Goal: Information Seeking & Learning: Check status

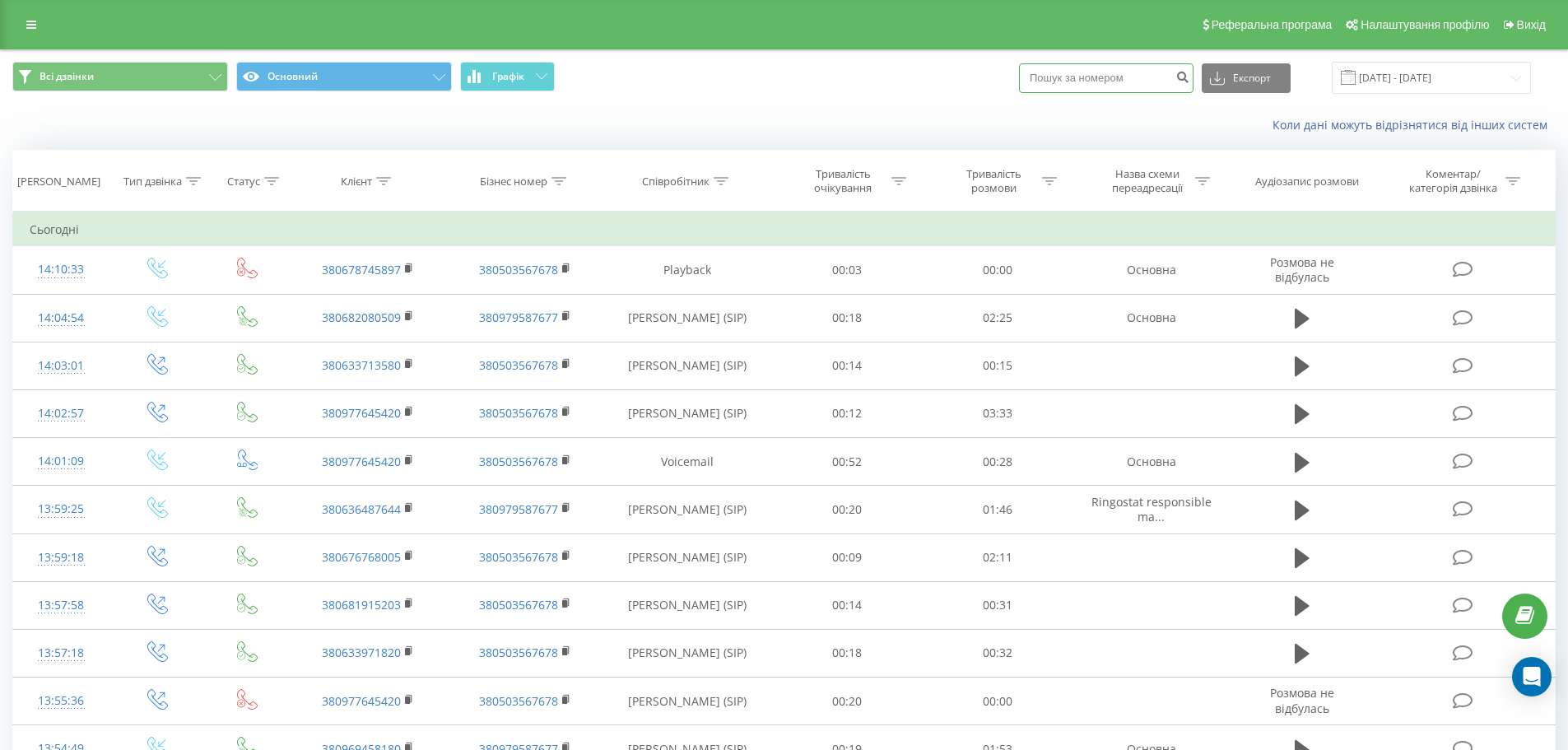
click at [1161, 84] on input at bounding box center [1106, 78] width 174 height 30
paste input "0964448477"
type input "0964448477"
click at [1194, 83] on button "submit" at bounding box center [1182, 78] width 22 height 30
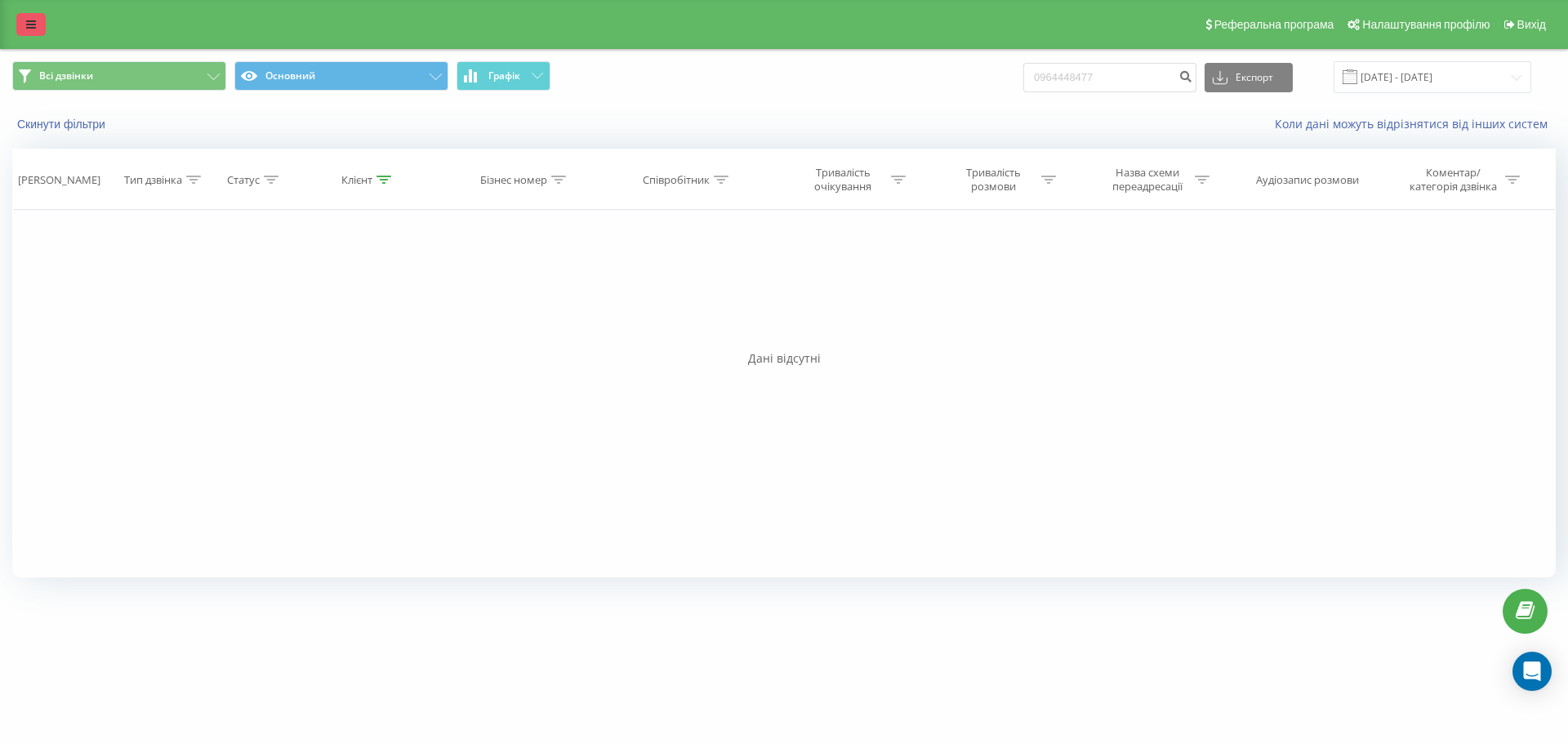
click at [44, 28] on link at bounding box center [30, 24] width 29 height 23
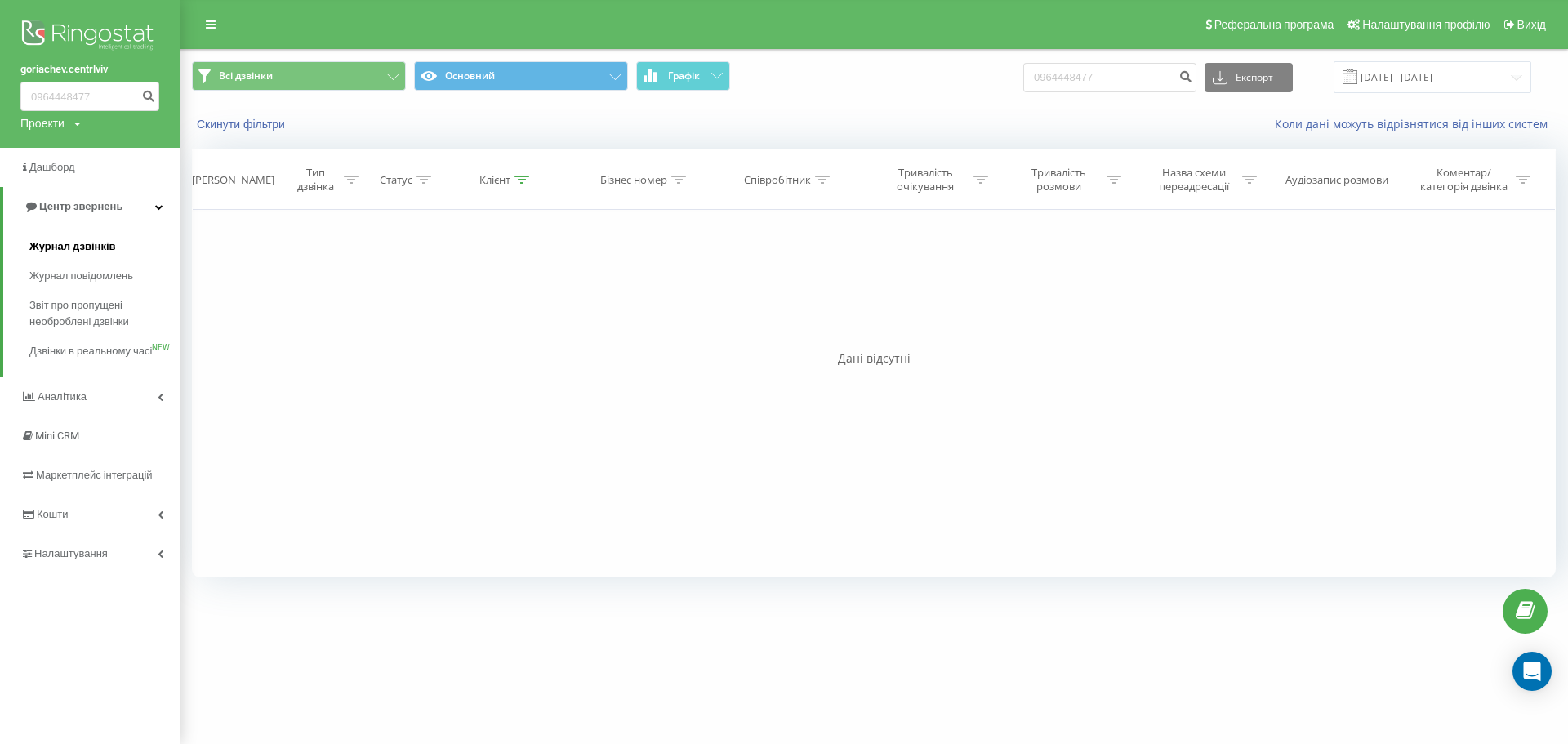
click at [94, 249] on span "Журнал дзвінків" at bounding box center [72, 246] width 86 height 16
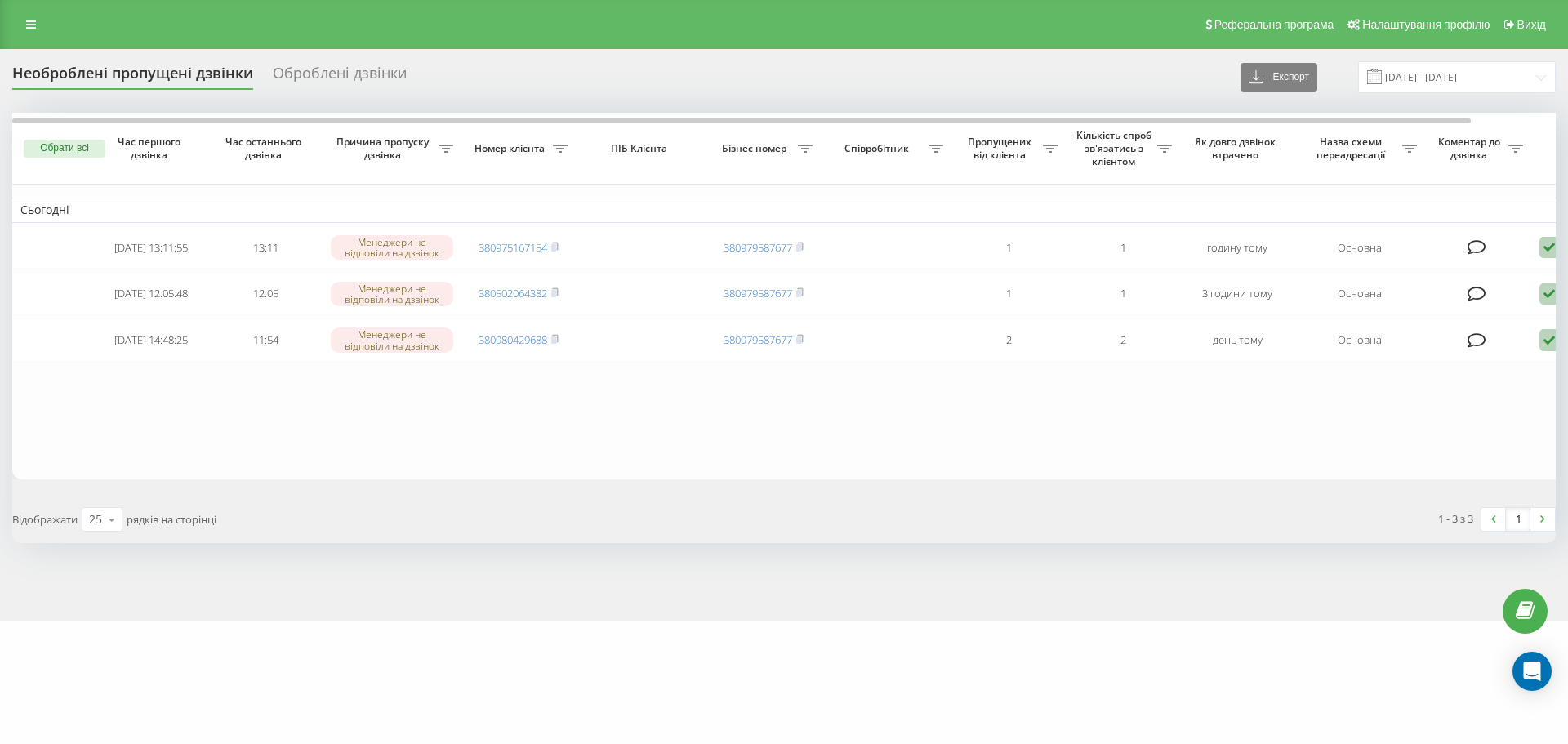
click at [303, 87] on div "Оброблені дзвінки" at bounding box center [340, 77] width 134 height 25
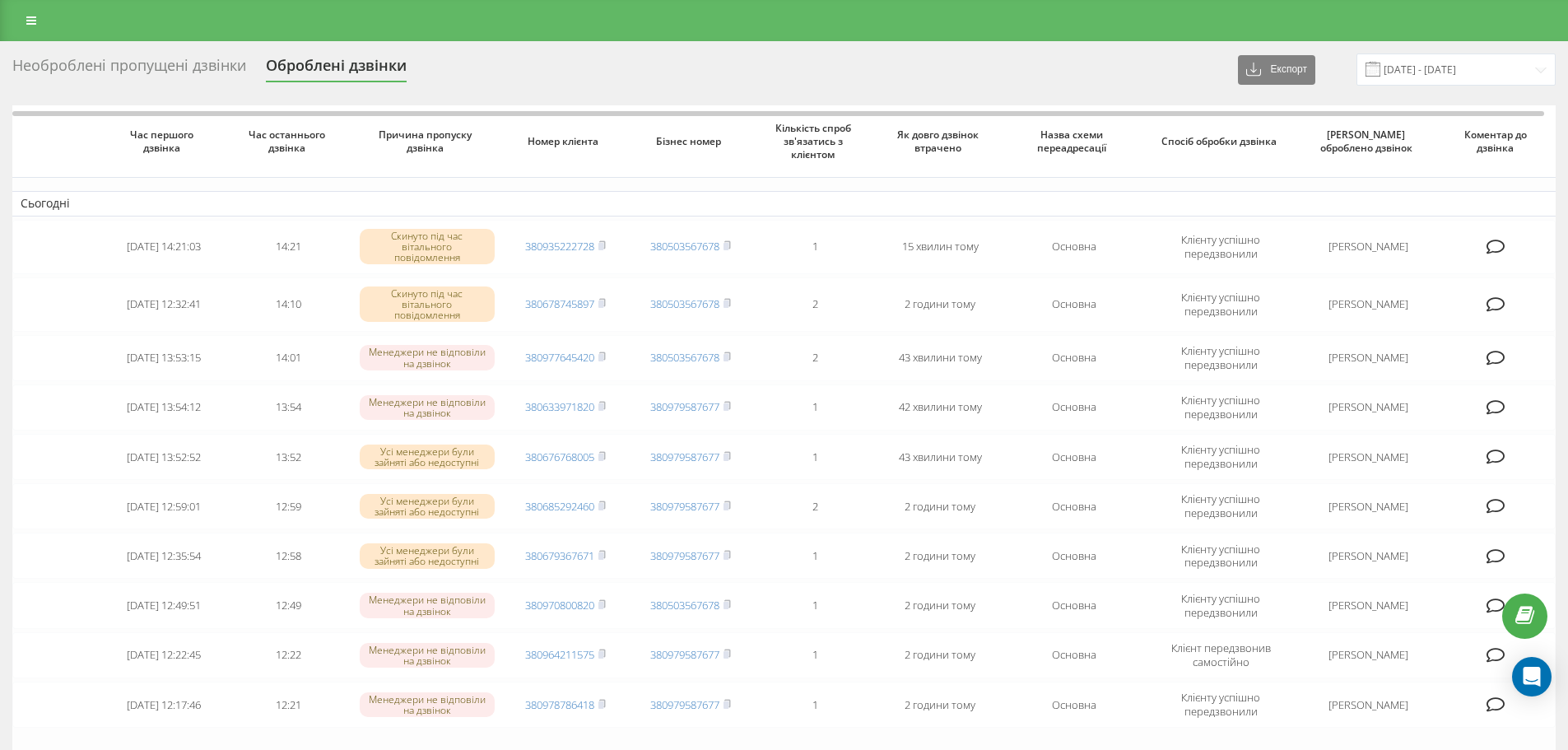
drag, startPoint x: 0, startPoint y: 0, endPoint x: 210, endPoint y: 75, distance: 223.0
click at [210, 75] on div "Необроблені пропущені дзвінки" at bounding box center [129, 69] width 233 height 25
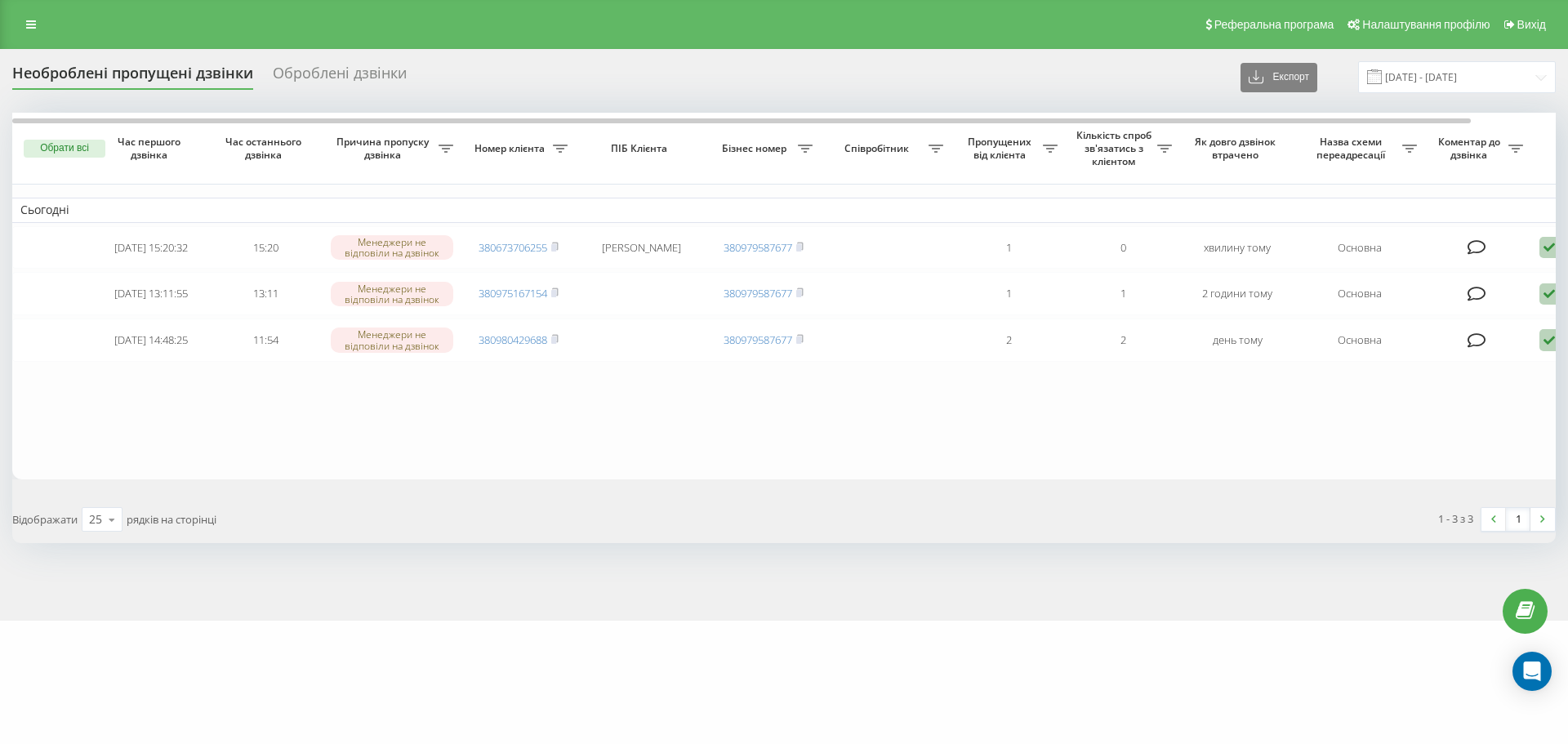
click at [805, 689] on div "goriachev.centrlviv Проекти goriachev.centrlviv Дашборд Центр звернень Журнал д…" at bounding box center [784, 372] width 1568 height 744
click at [737, 670] on div "goriachev.centrlviv Проекти goriachev.centrlviv Дашборд Центр звернень Журнал д…" at bounding box center [784, 372] width 1568 height 744
click at [787, 644] on div "goriachev.centrlviv Проекти goriachev.centrlviv Дашборд Центр звернень Журнал д…" at bounding box center [784, 372] width 1568 height 744
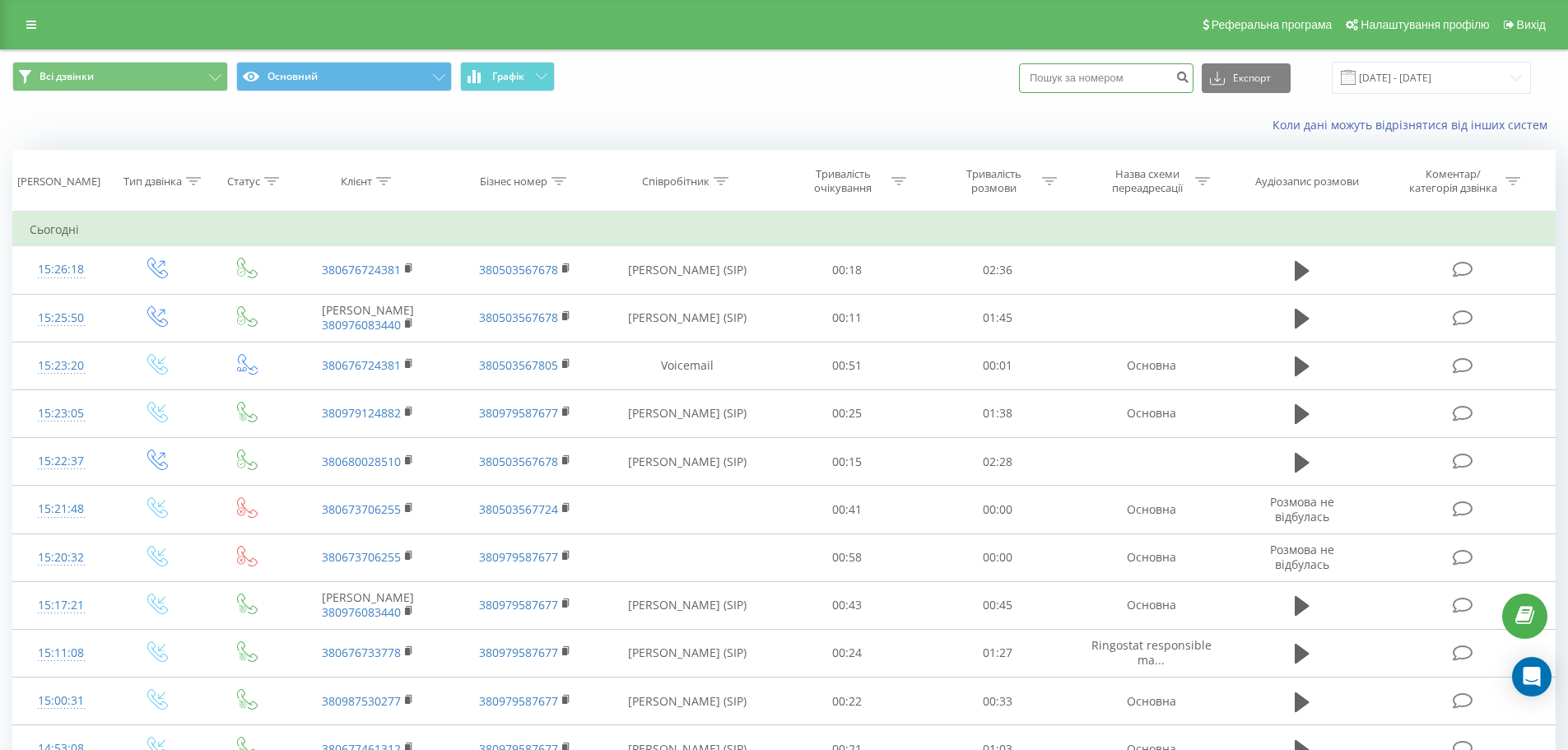
click at [1077, 64] on input at bounding box center [1106, 78] width 174 height 30
paste input "0986006453"
type input "0986006453"
drag, startPoint x: 1199, startPoint y: 80, endPoint x: 1187, endPoint y: 85, distance: 13.0
click at [1189, 79] on icon "submit" at bounding box center [1182, 75] width 14 height 10
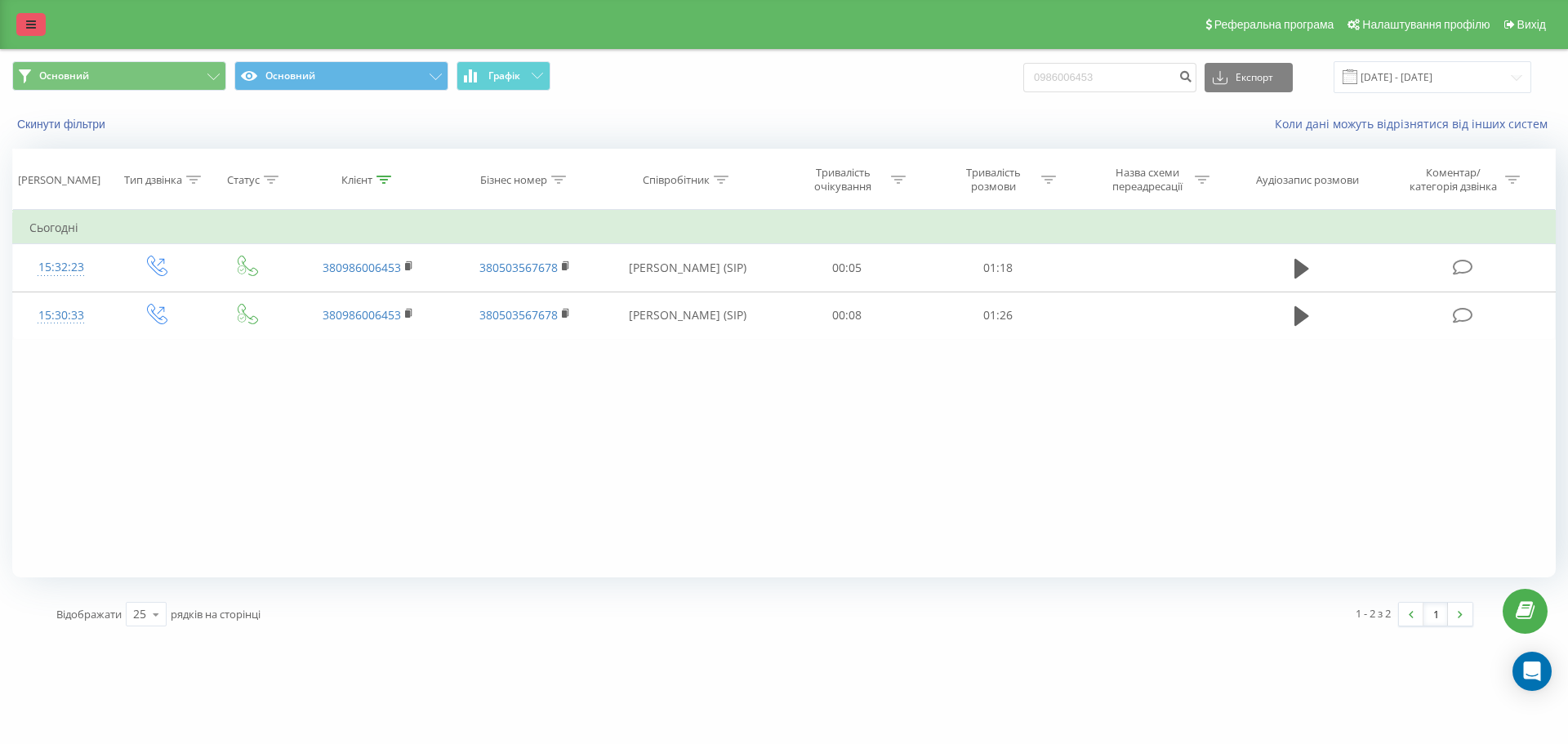
click at [23, 24] on link at bounding box center [30, 24] width 29 height 23
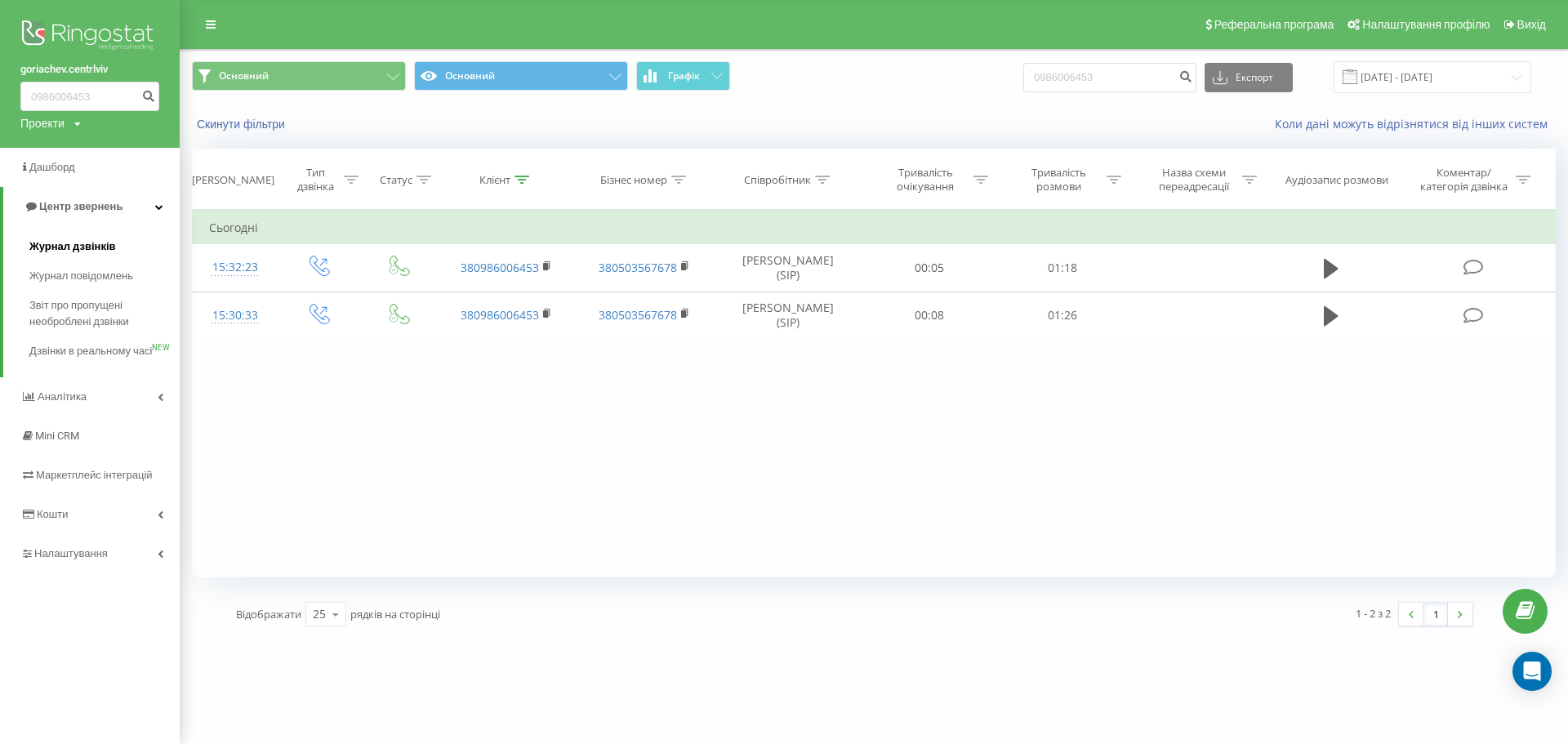
click at [43, 241] on span "Журнал дзвінків" at bounding box center [72, 246] width 86 height 16
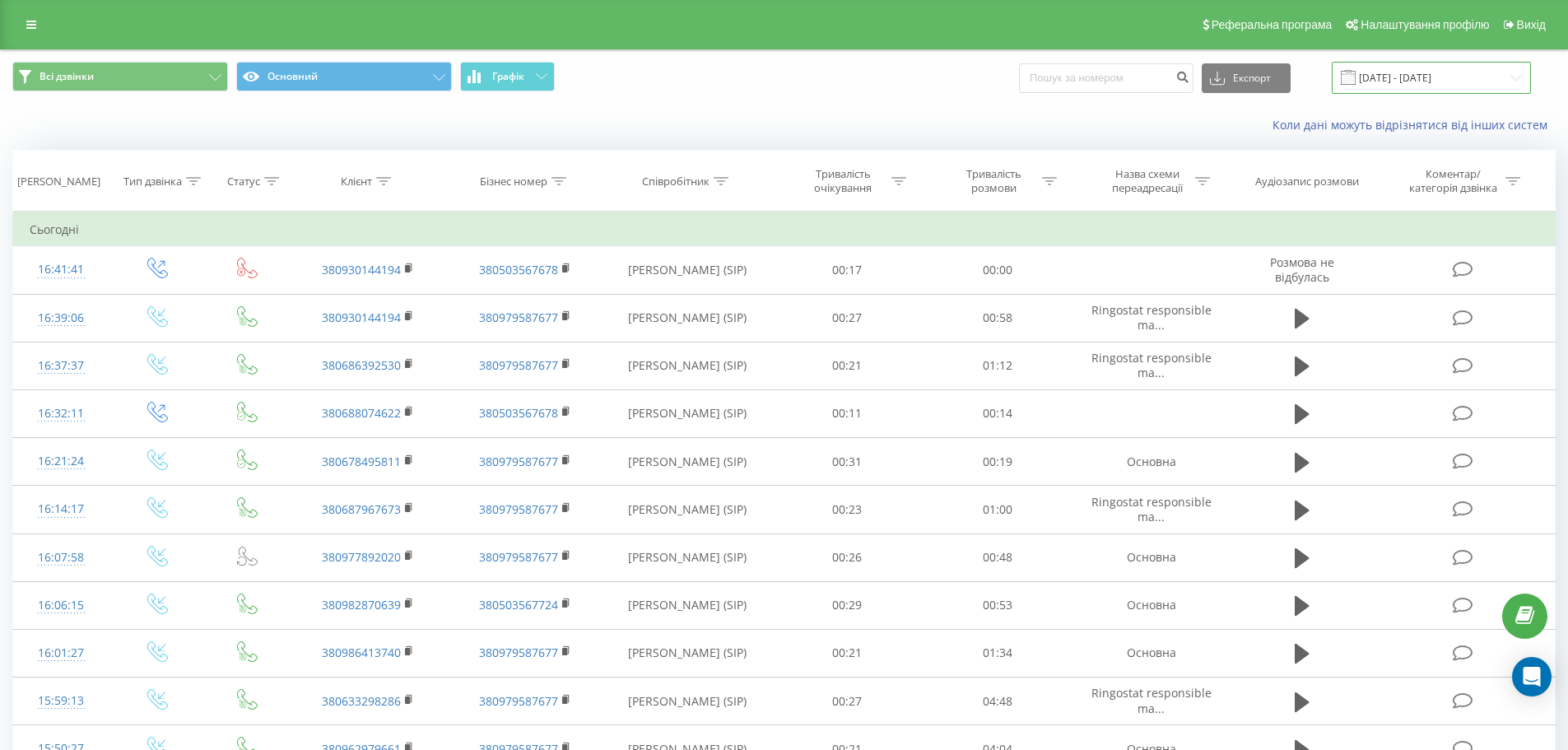
click at [1418, 78] on input "[DATE] - [DATE]" at bounding box center [1431, 78] width 199 height 32
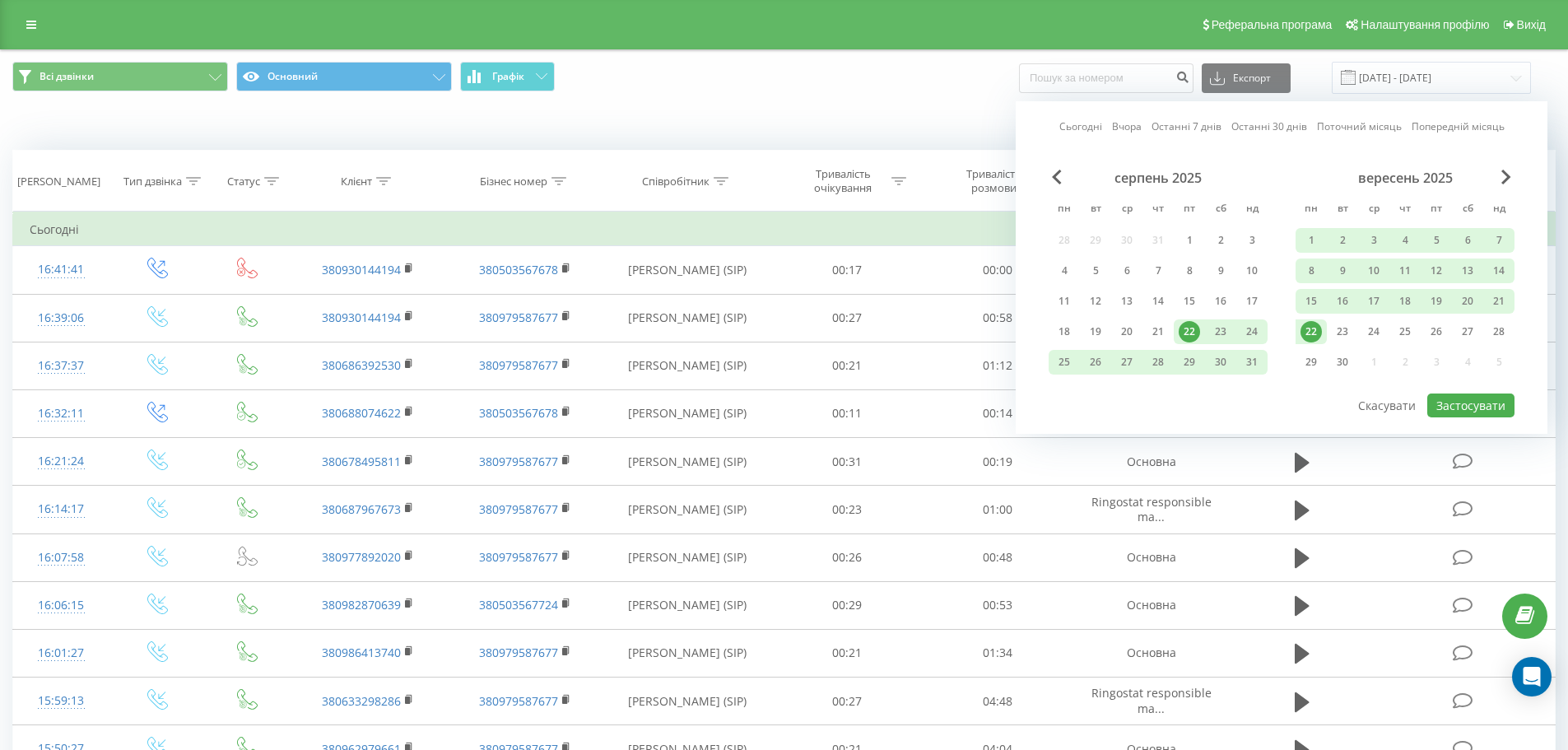
click at [1089, 125] on link "Сьогодні" at bounding box center [1080, 126] width 43 height 15
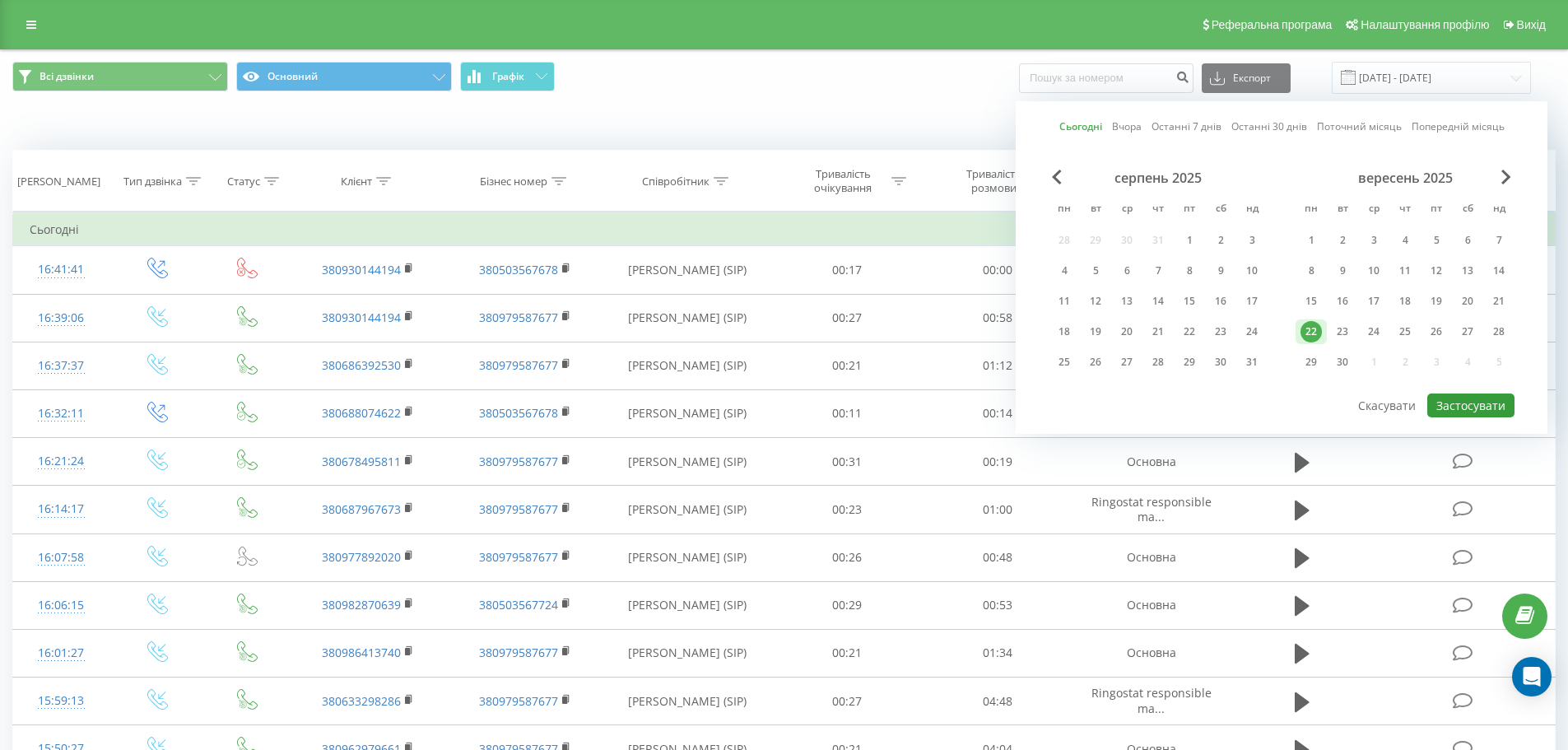
click at [1473, 415] on button "Застосувати" at bounding box center [1470, 405] width 87 height 24
type input "22.09.2025 - 22.09.2025"
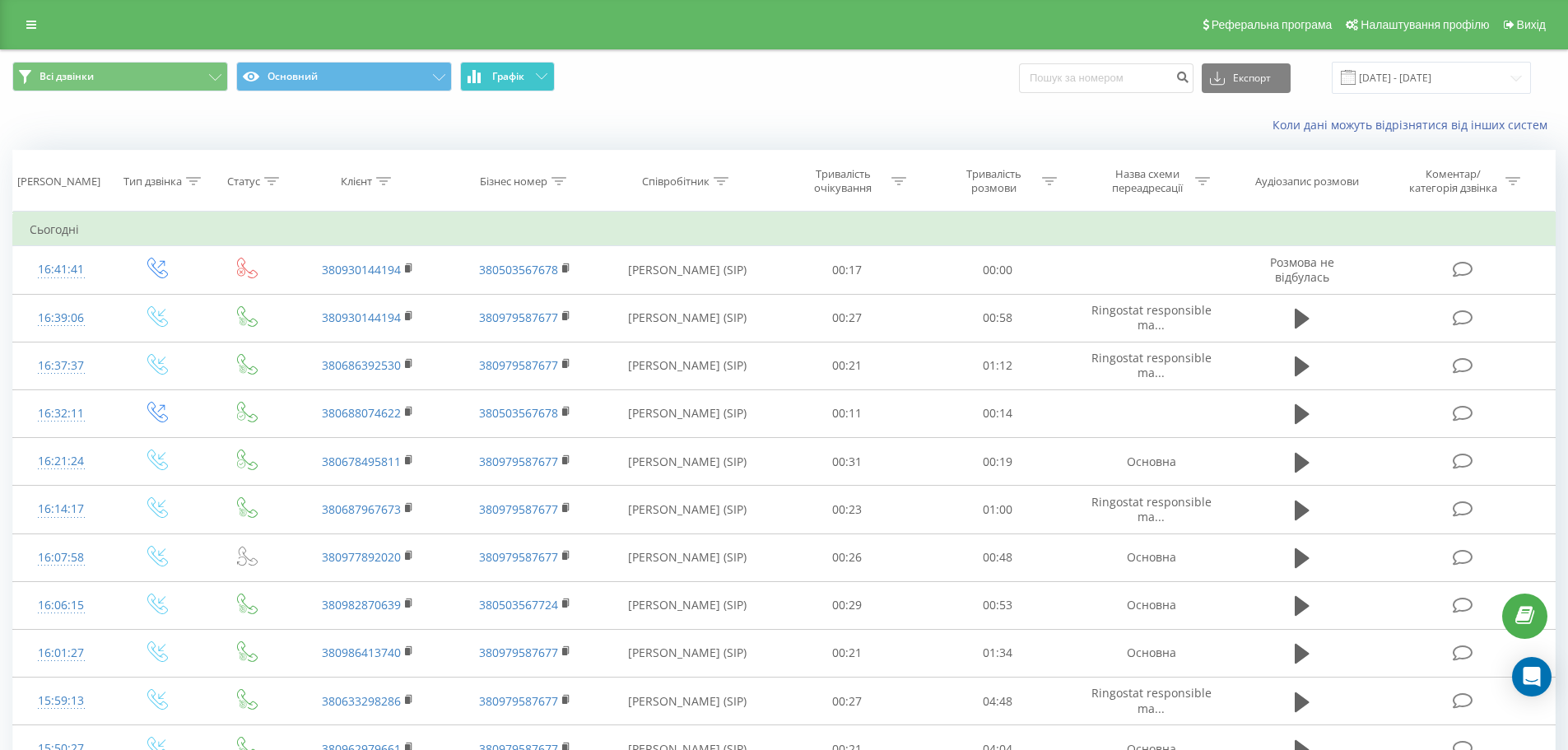
click at [486, 76] on button "Графік" at bounding box center [507, 76] width 95 height 30
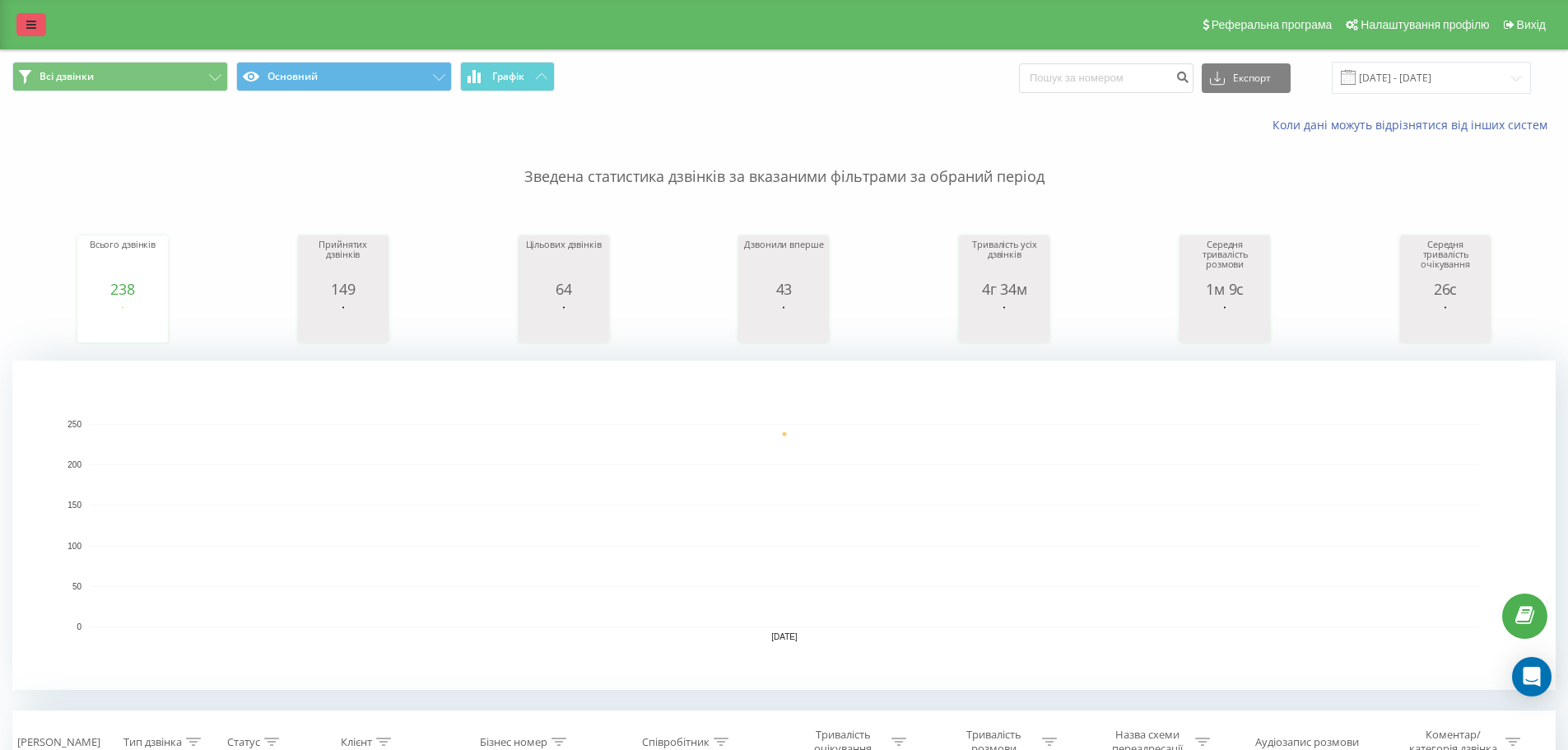
click at [23, 28] on link at bounding box center [30, 25] width 30 height 23
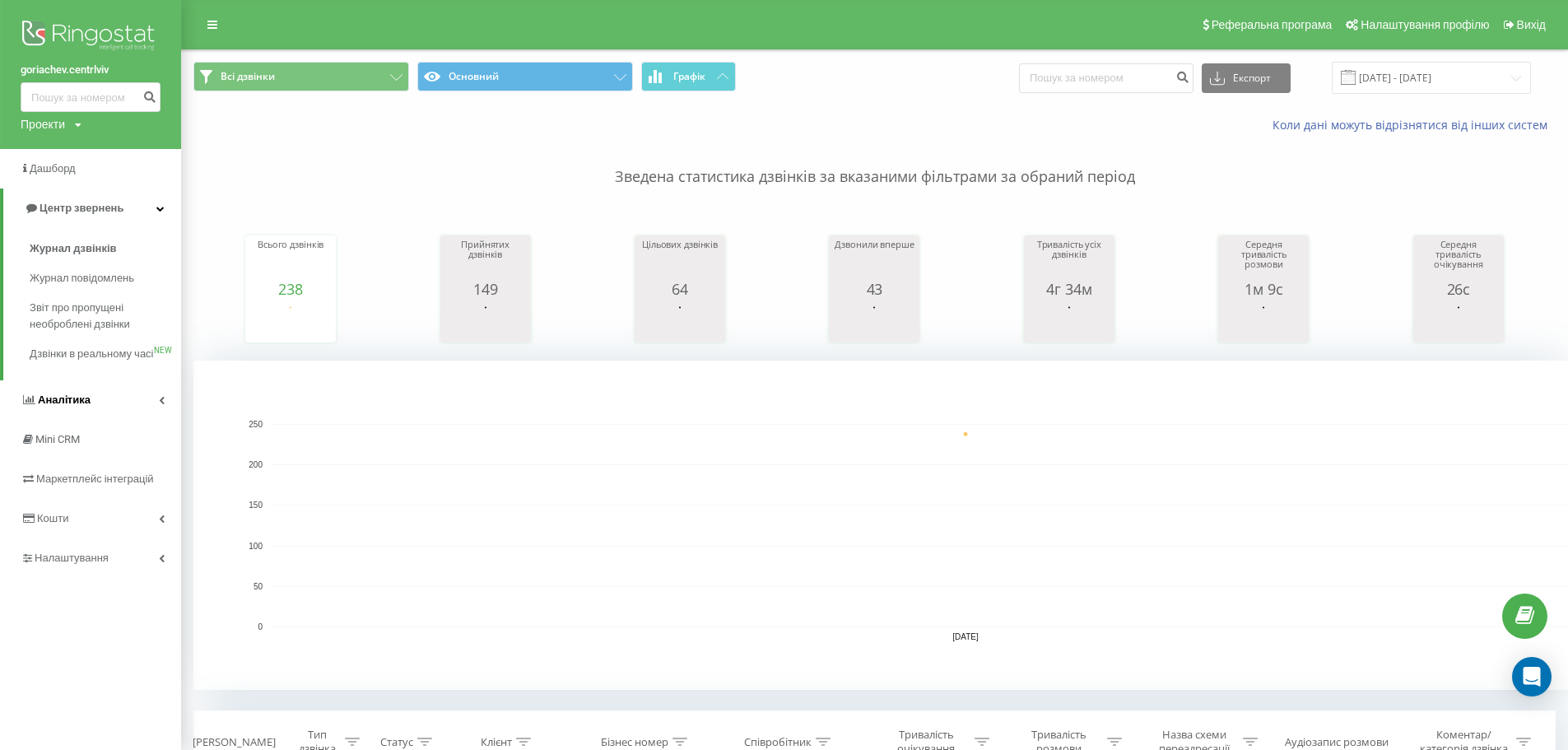
click at [102, 419] on link "Аналiтика" at bounding box center [90, 400] width 181 height 40
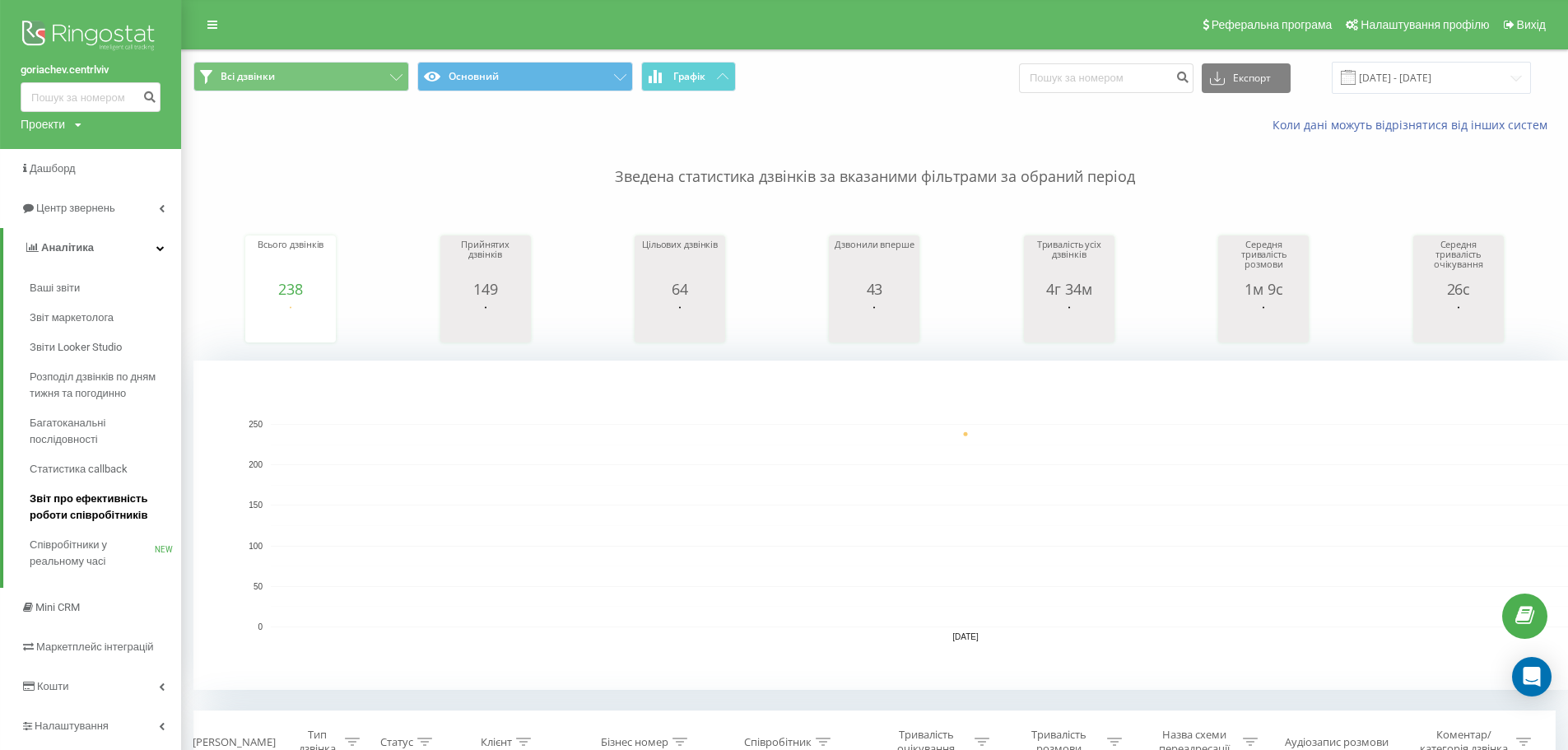
click at [113, 507] on span "Звіт про ефективність роботи співробітників" at bounding box center [101, 506] width 143 height 33
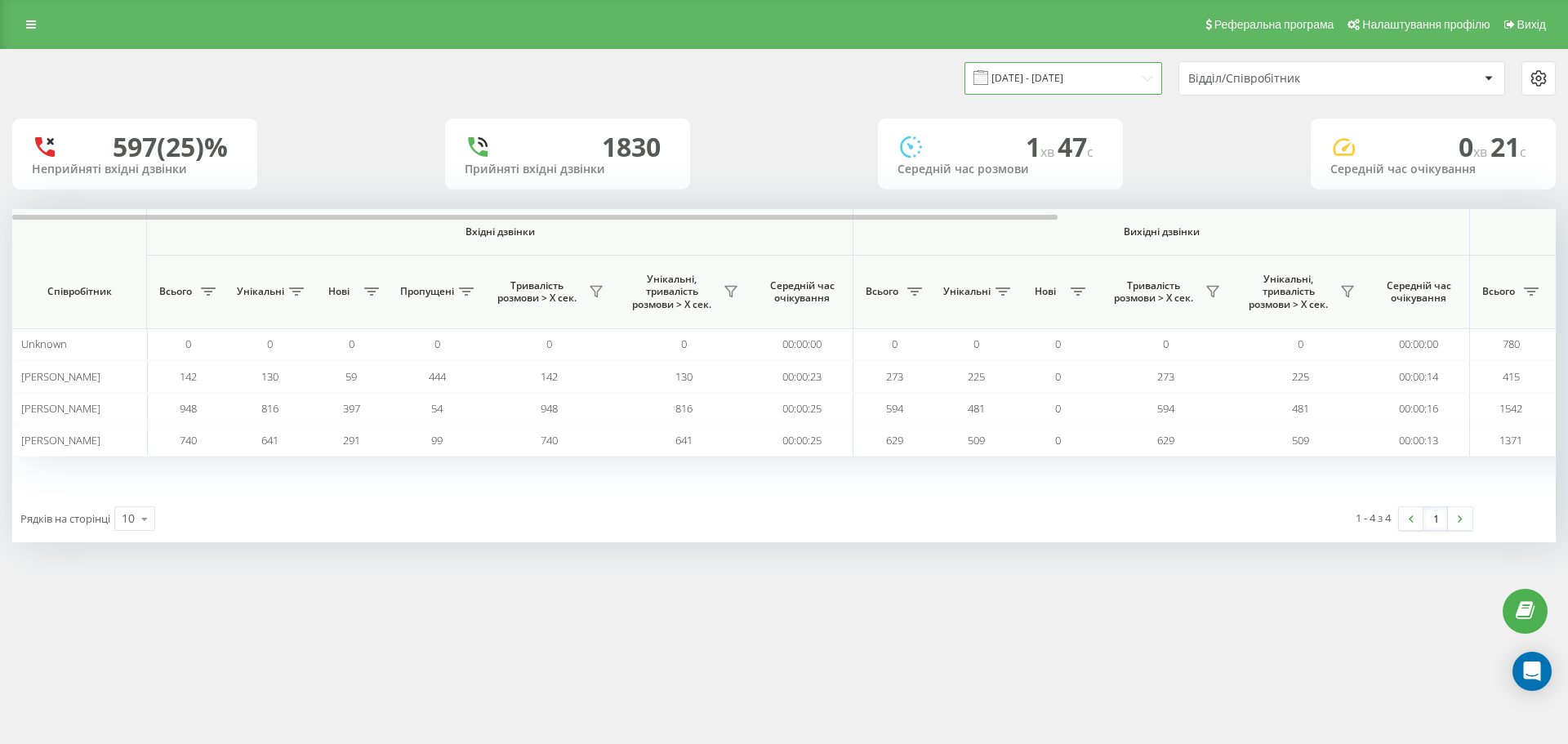
click at [1055, 74] on input "[DATE] - [DATE]" at bounding box center [1064, 78] width 198 height 32
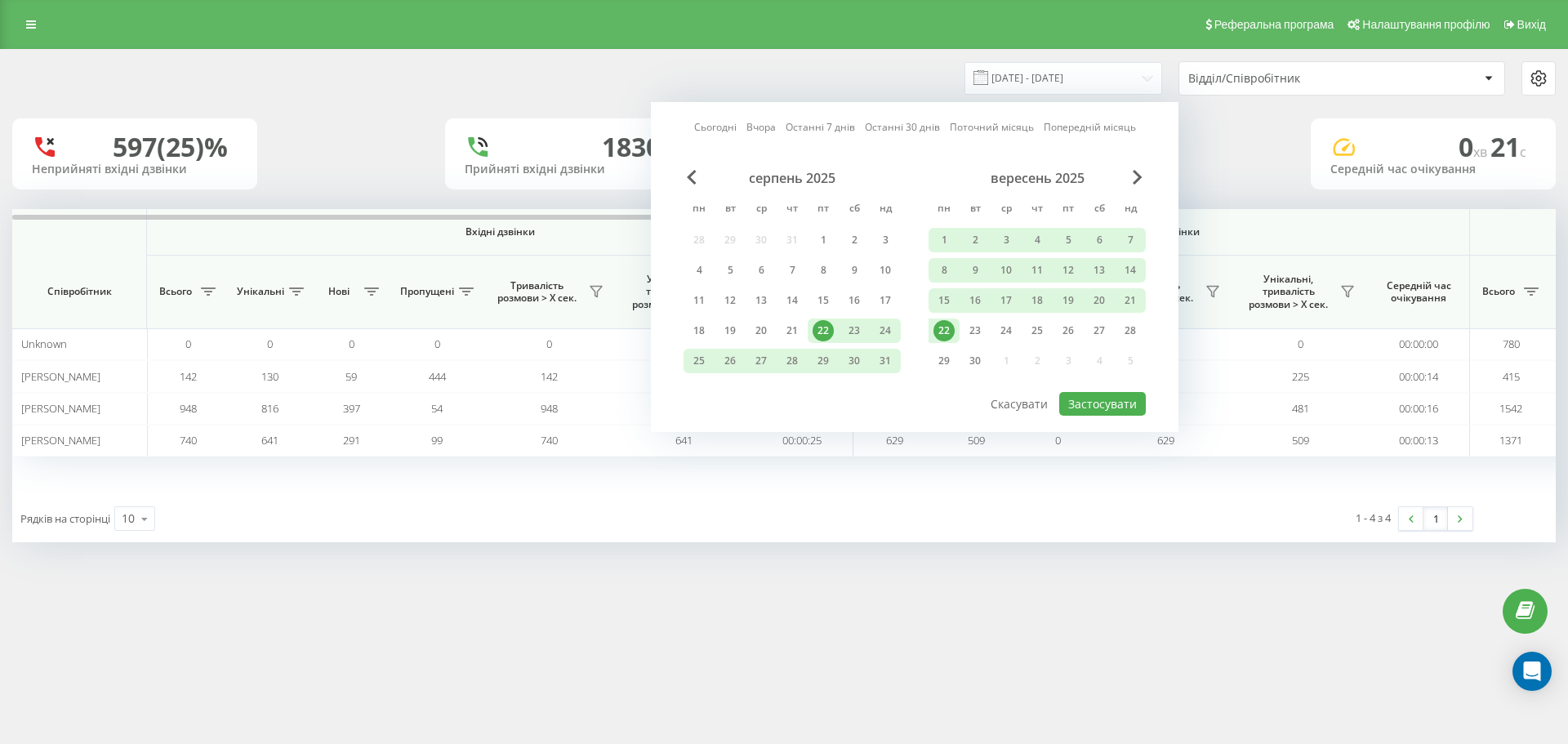
click at [712, 129] on link "Сьогодні" at bounding box center [715, 127] width 43 height 15
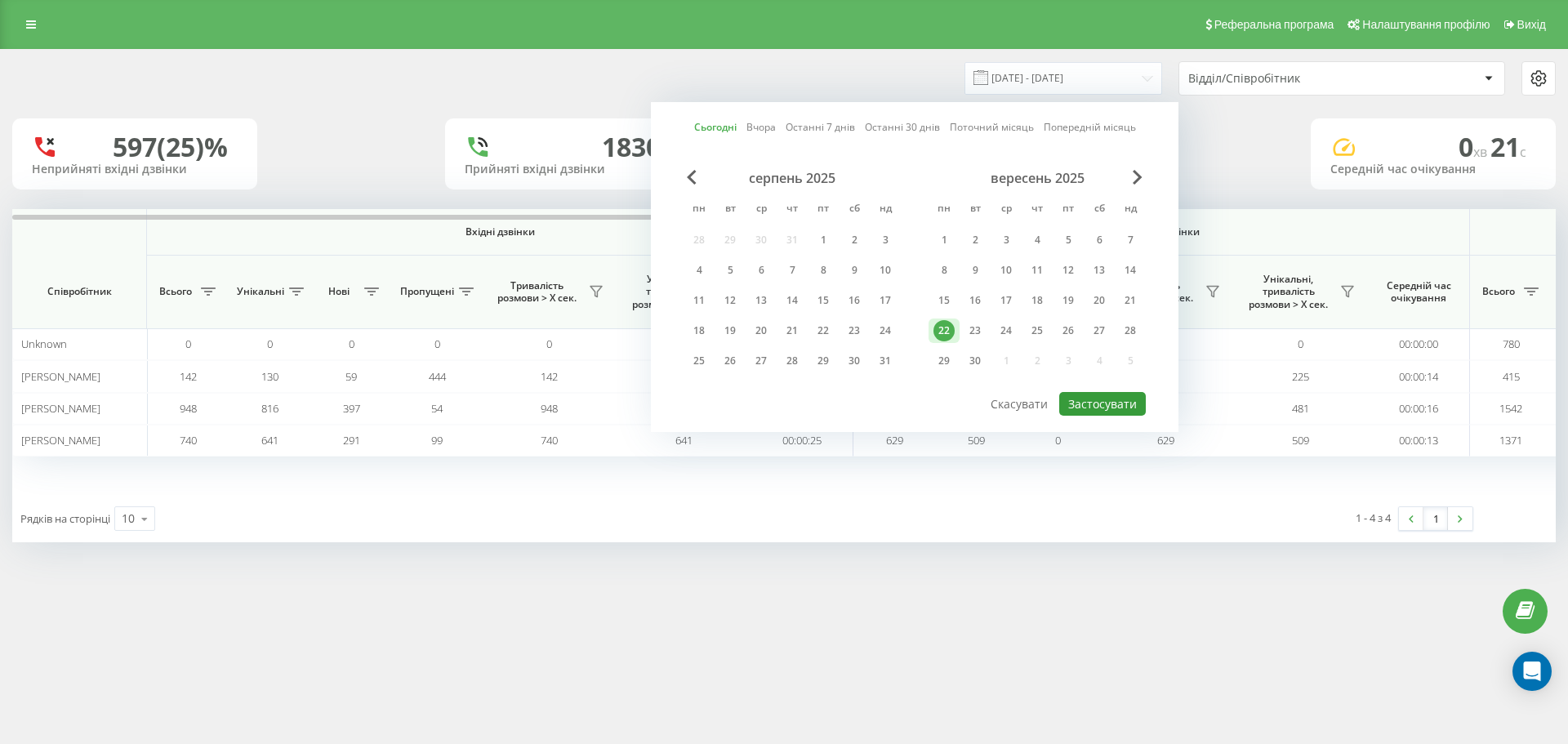
click at [1087, 405] on button "Застосувати" at bounding box center [1102, 403] width 86 height 23
type input "[DATE] - [DATE]"
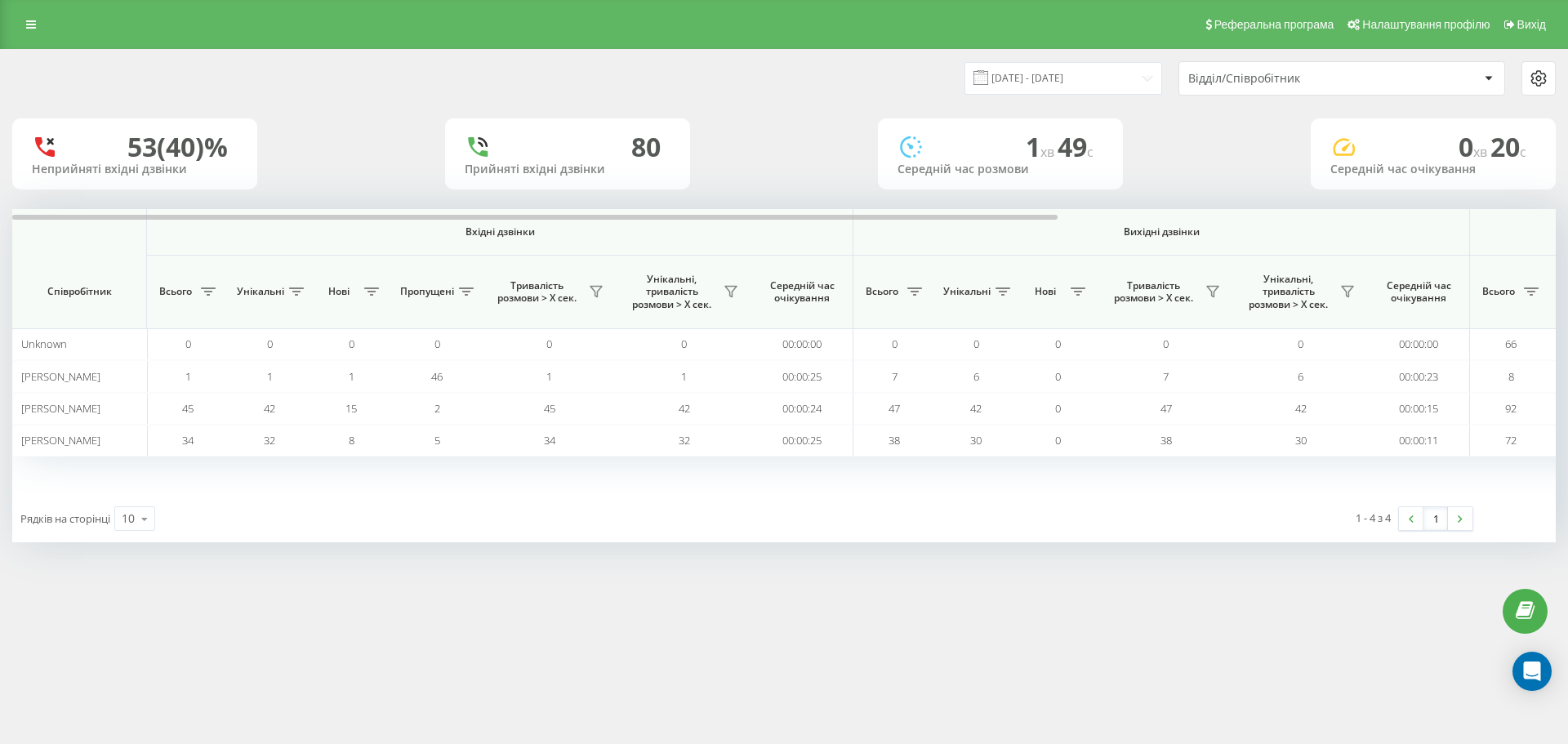
click at [1133, 194] on div "22.09.2025 - 22.09.2025 Відділ/Співробітник 53 (40)% Неприйняті вхідні дзвінки …" at bounding box center [784, 295] width 1544 height 492
click at [21, 19] on link at bounding box center [30, 24] width 29 height 23
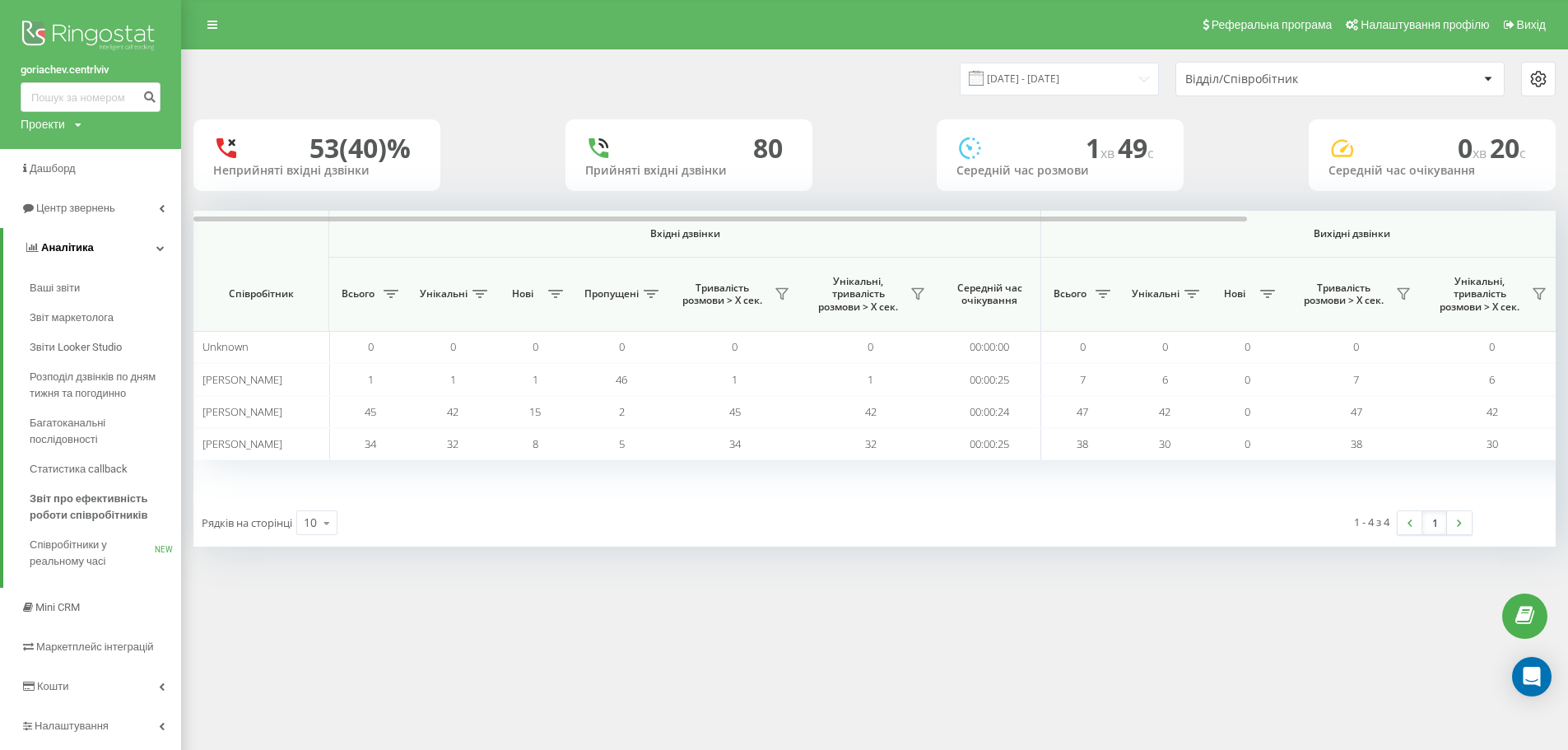
click at [106, 248] on link "Аналiтика" at bounding box center [92, 248] width 178 height 40
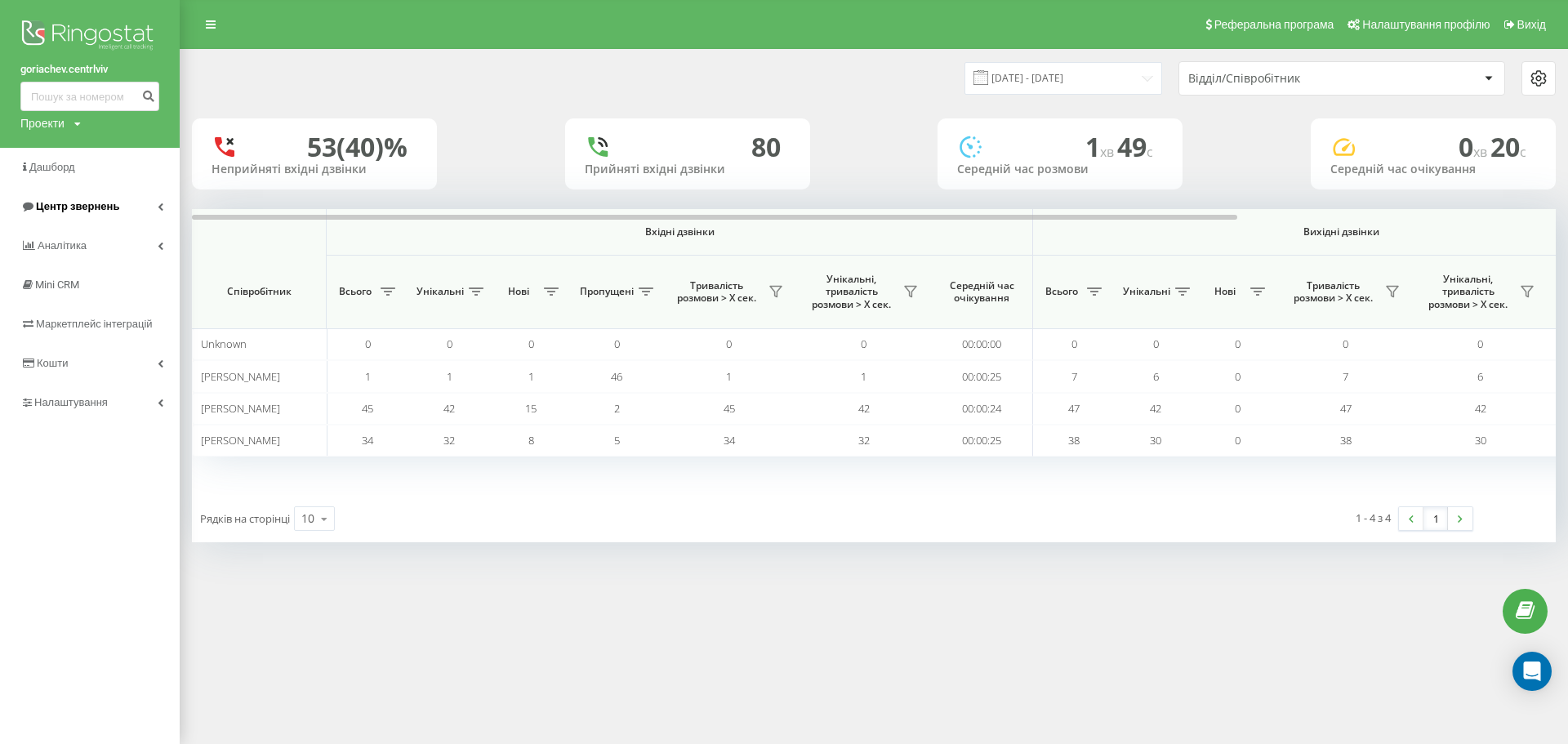
click at [95, 212] on span "Центр звернень" at bounding box center [77, 206] width 83 height 13
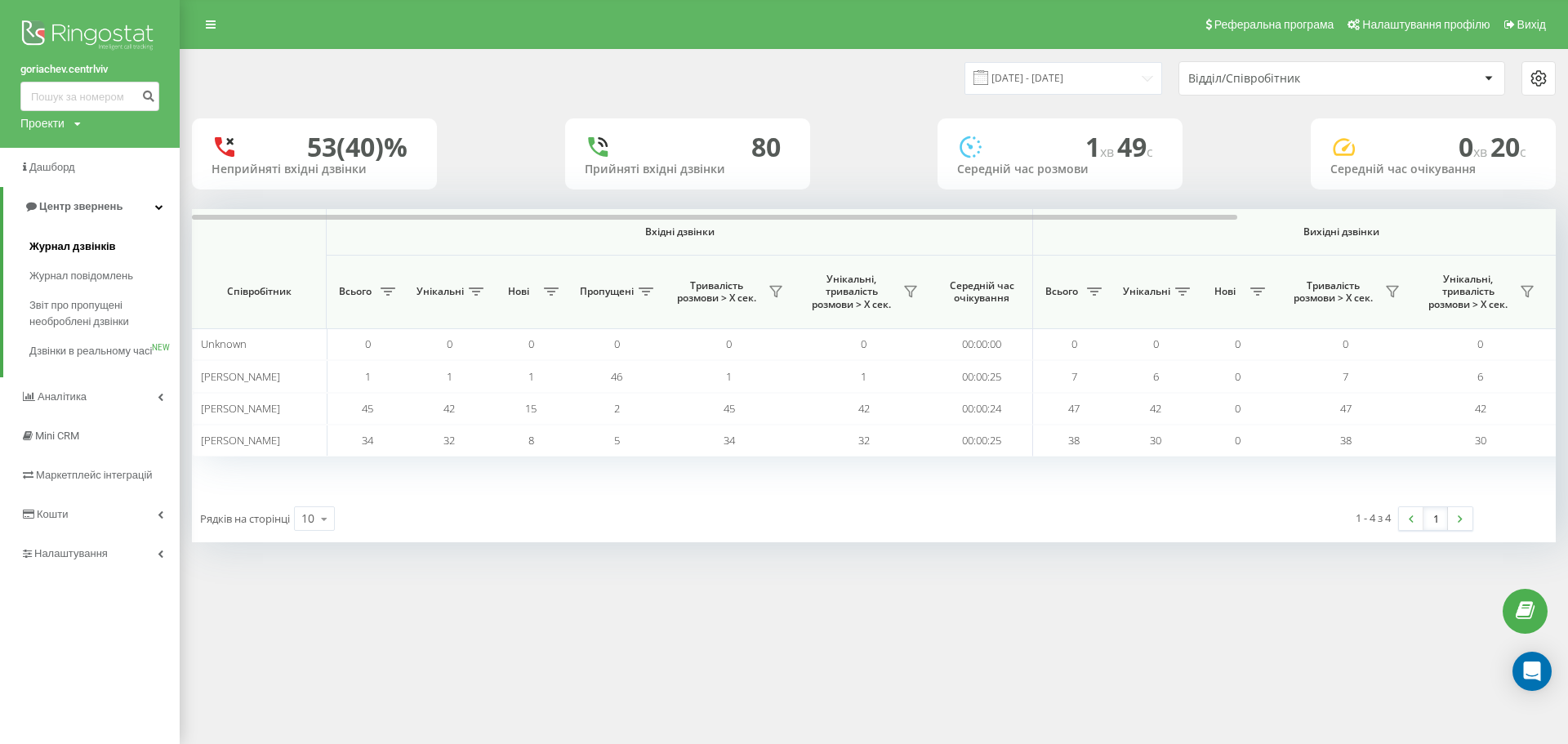
click at [91, 243] on span "Журнал дзвінків" at bounding box center [72, 246] width 86 height 16
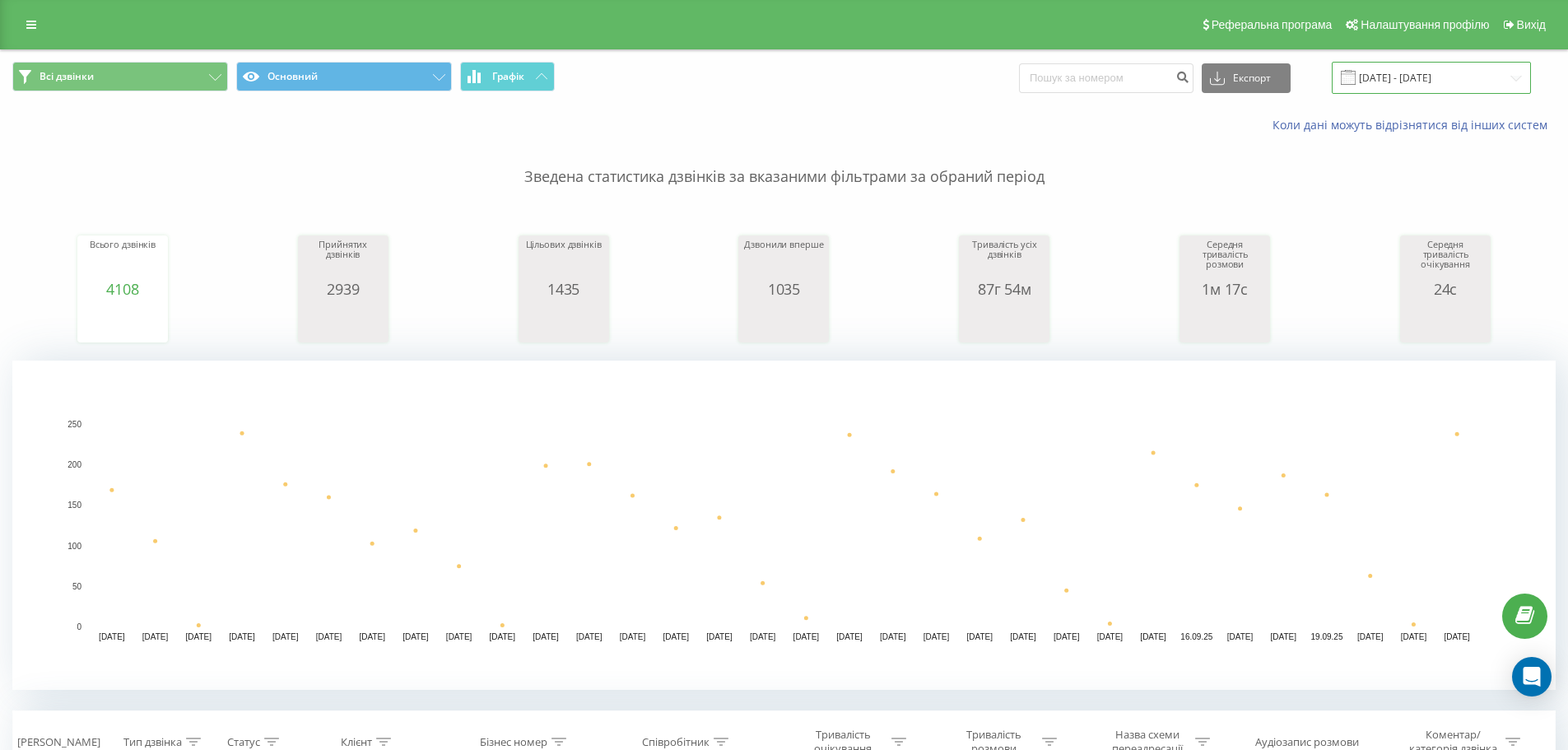
click at [1352, 88] on input "[DATE] - [DATE]" at bounding box center [1431, 78] width 199 height 32
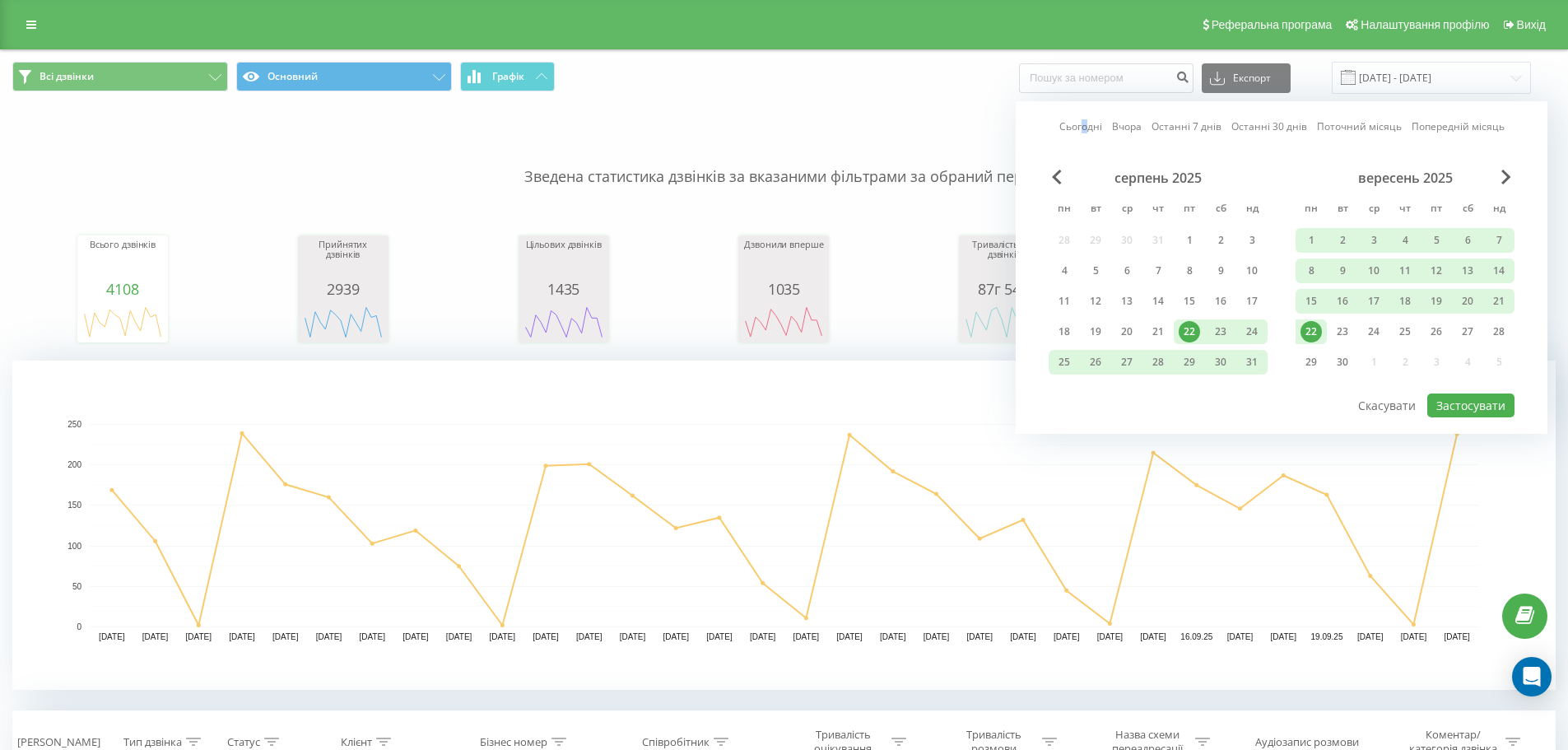
click at [1089, 123] on link "Сьогодні" at bounding box center [1080, 126] width 43 height 15
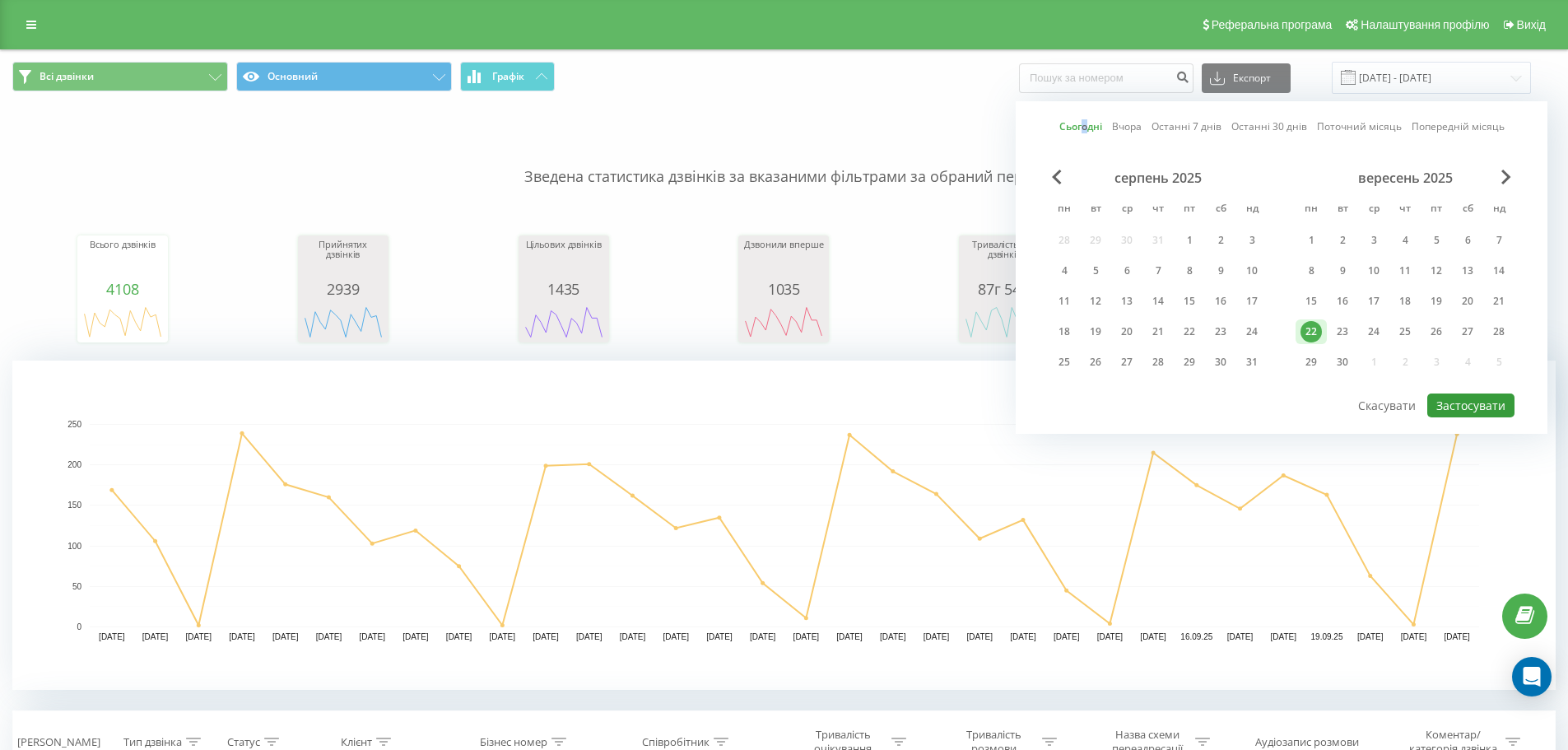
click at [1484, 403] on button "Застосувати" at bounding box center [1470, 405] width 87 height 24
type input "[DATE] - [DATE]"
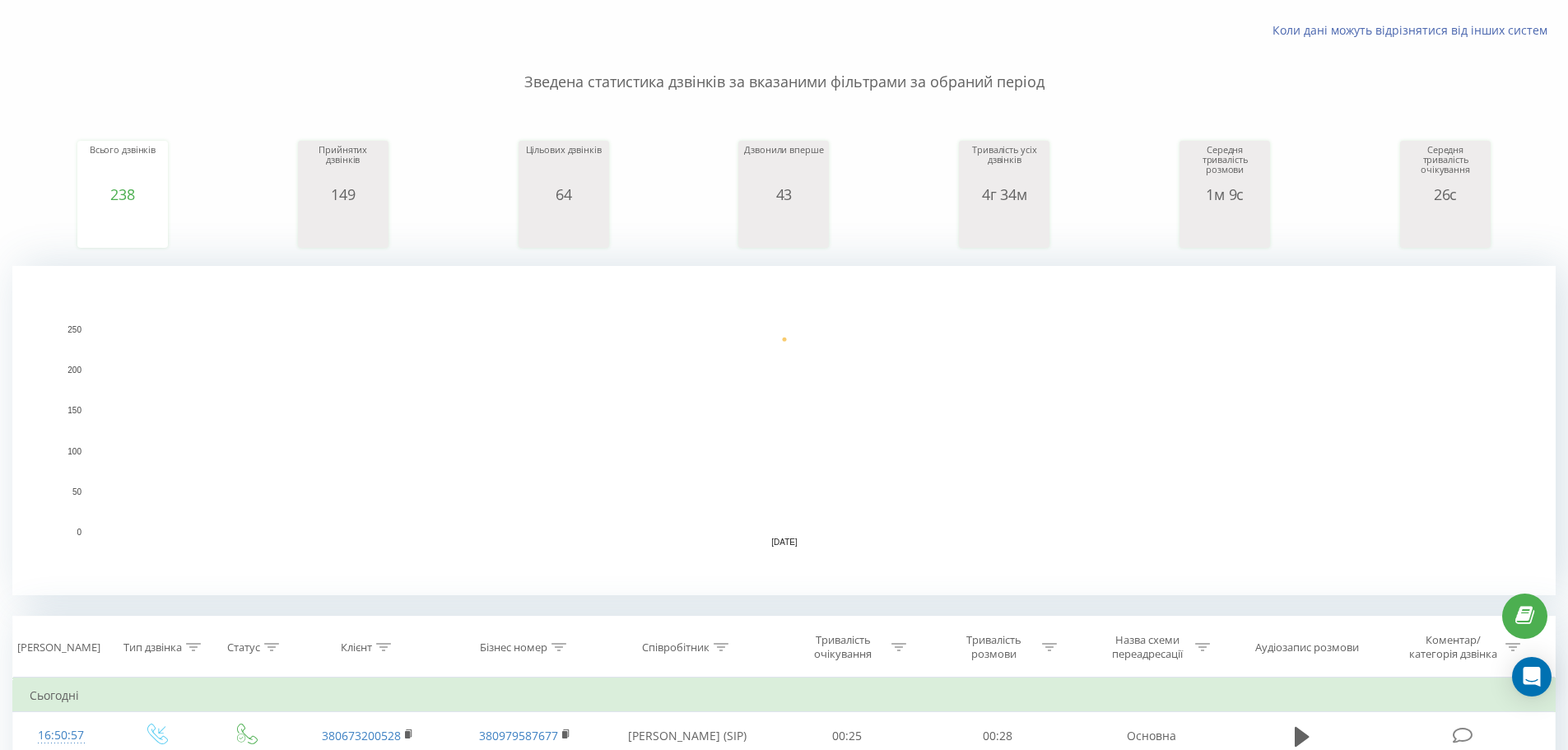
scroll to position [82, 0]
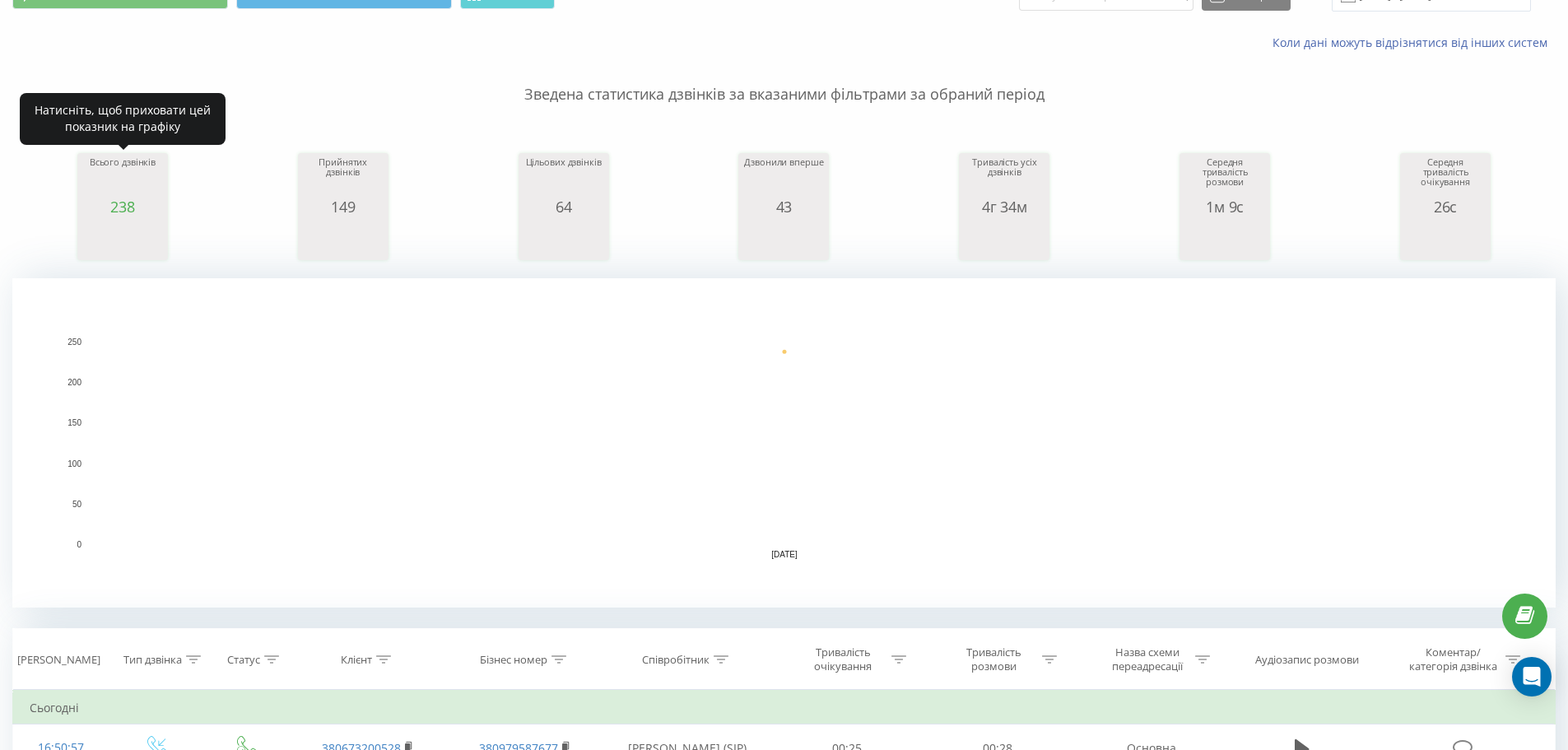
click at [146, 183] on div "Всього дзвінків" at bounding box center [122, 178] width 82 height 41
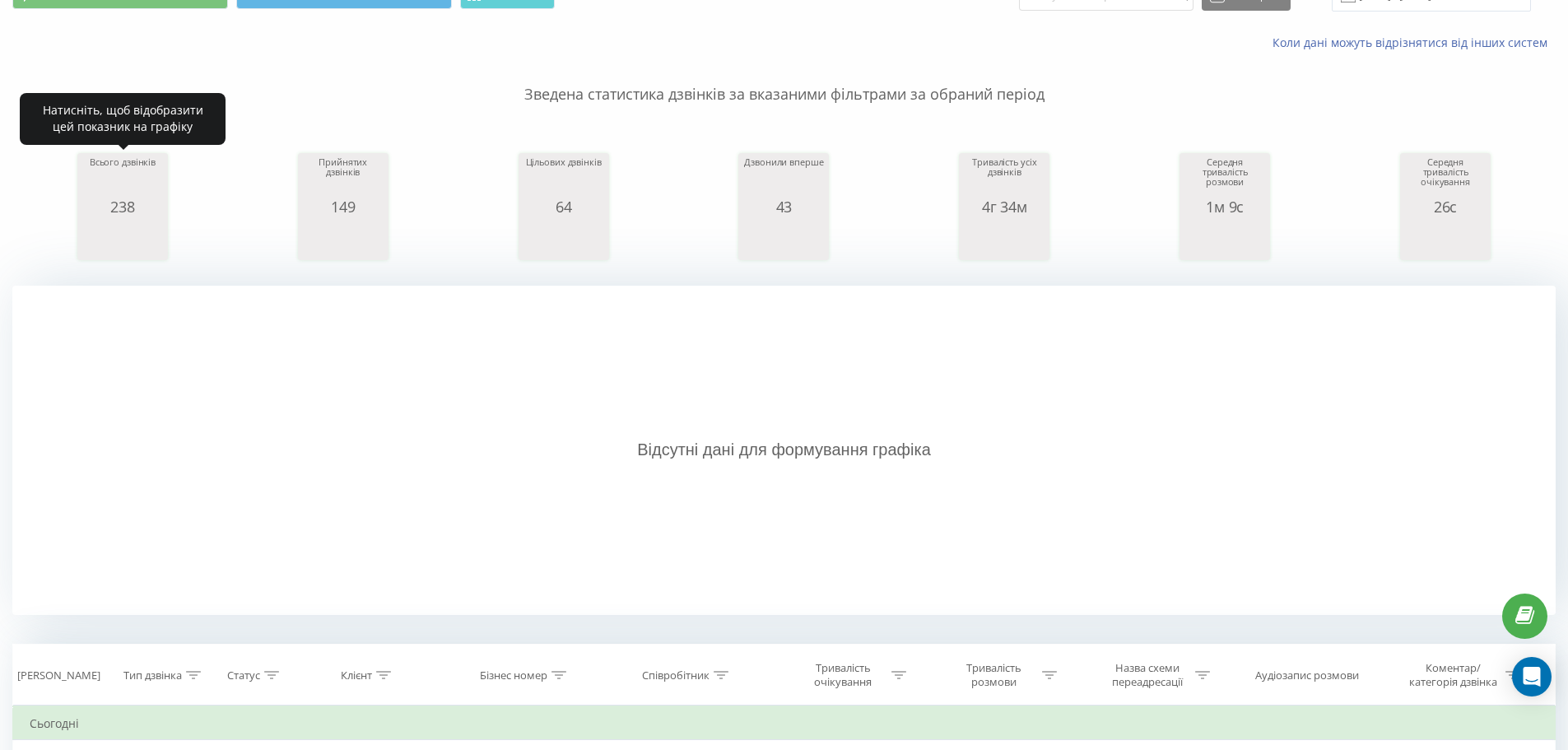
click at [142, 183] on div "Всього дзвінків" at bounding box center [122, 178] width 82 height 41
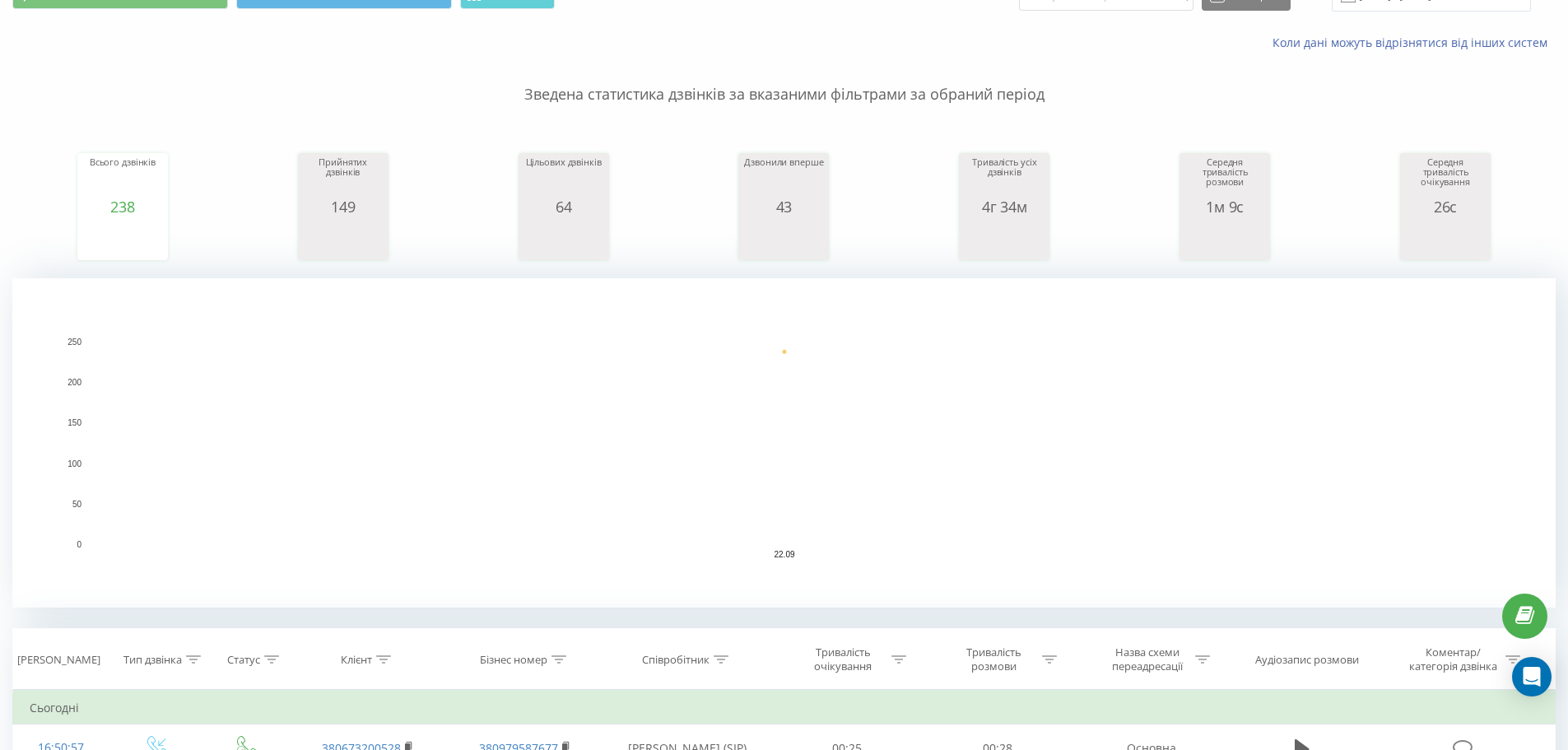
scroll to position [0, 0]
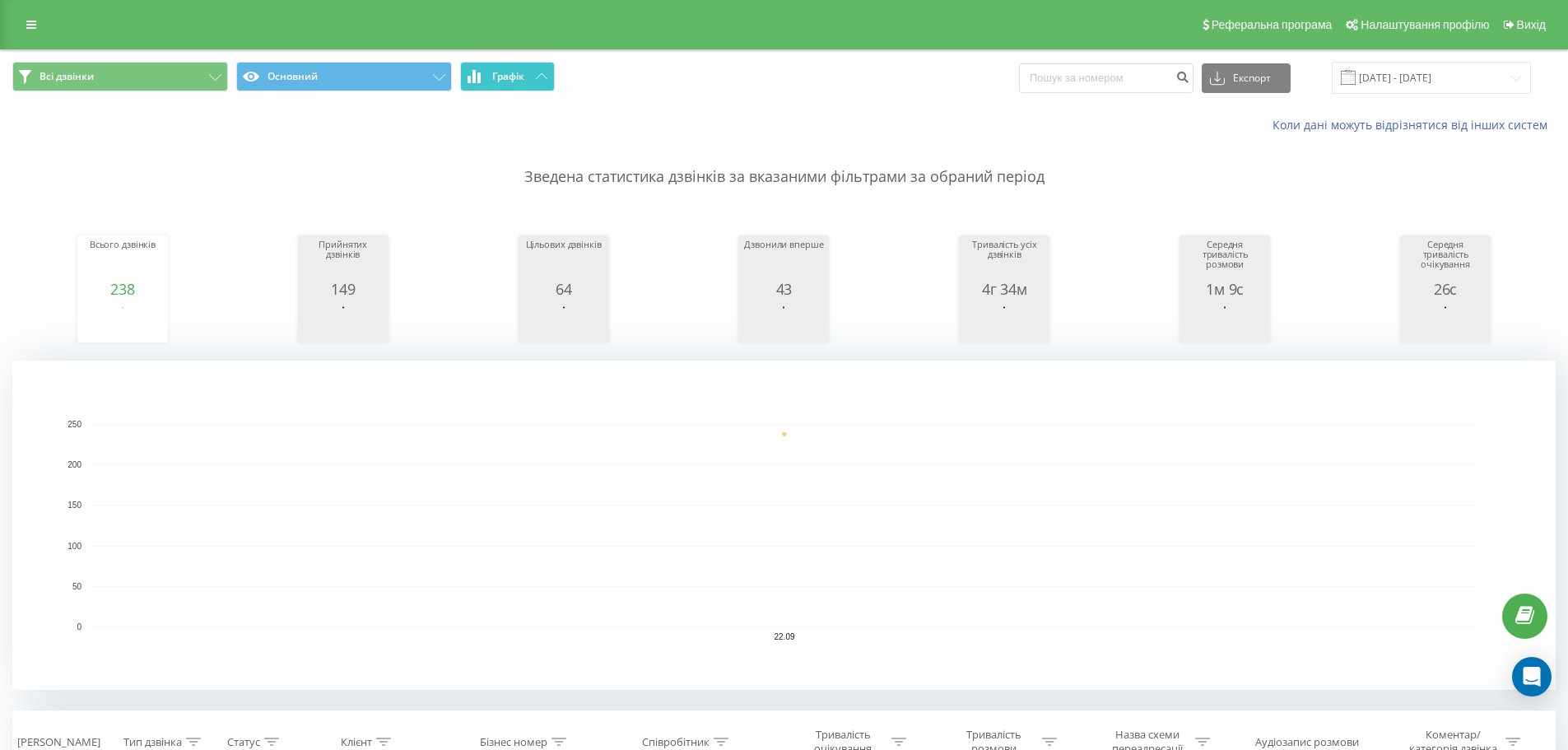
click at [510, 88] on button "Графік" at bounding box center [507, 76] width 95 height 30
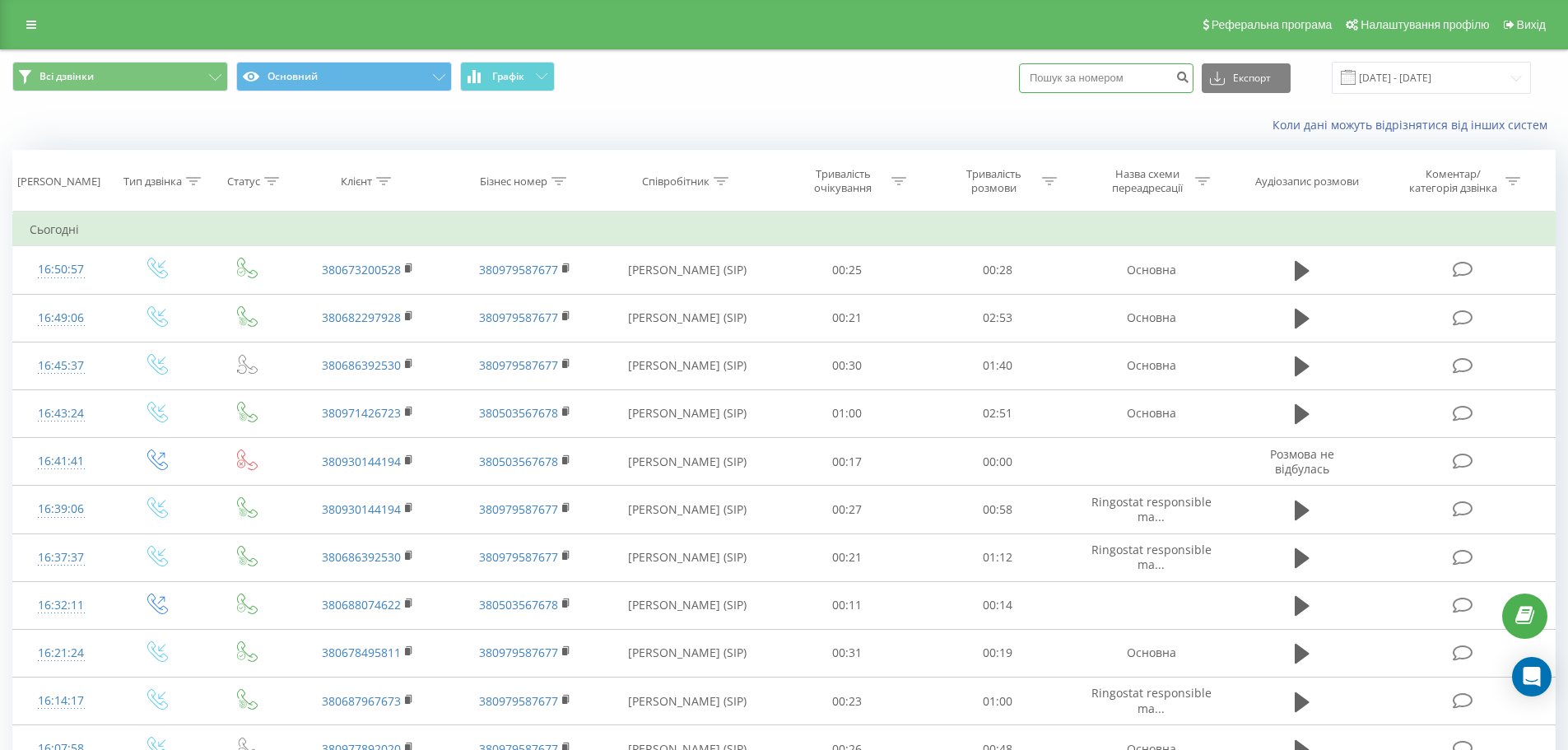
click at [1081, 76] on input at bounding box center [1106, 78] width 174 height 30
click at [1167, 78] on input at bounding box center [1106, 78] width 174 height 30
paste input "380689995249"
type input "380689995249"
click at [1189, 79] on icon "submit" at bounding box center [1182, 75] width 14 height 10
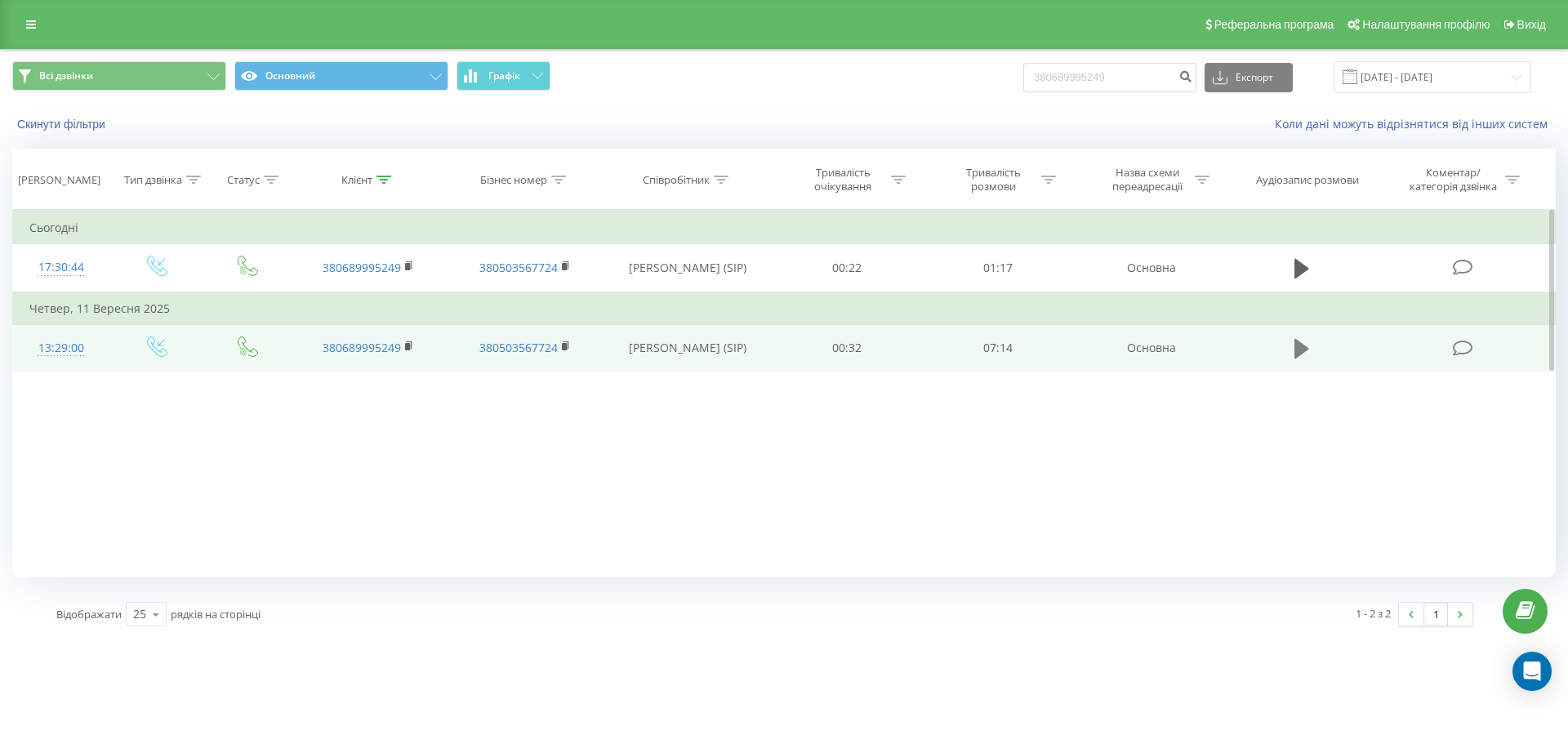
click at [1307, 355] on icon at bounding box center [1302, 348] width 15 height 23
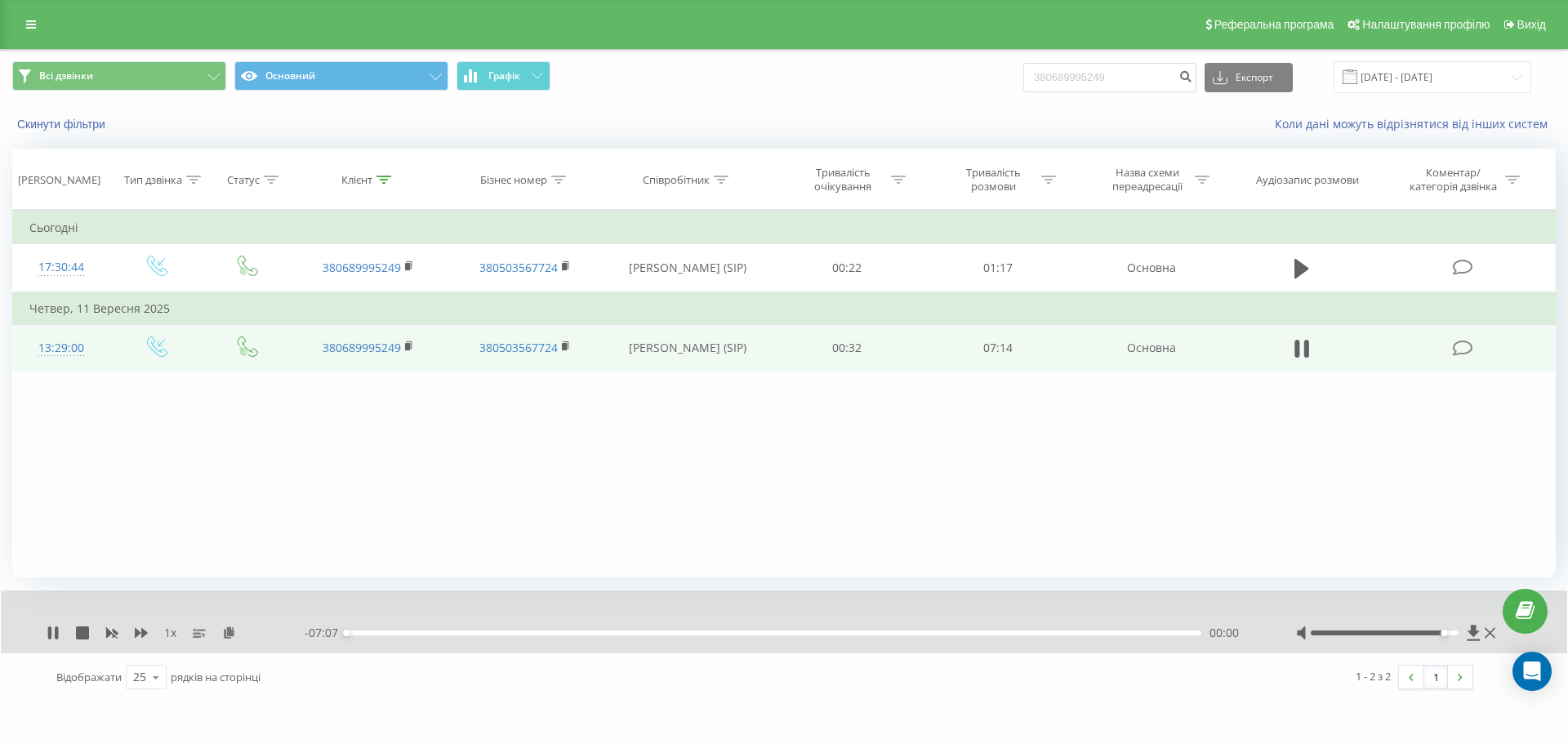
drag, startPoint x: 1392, startPoint y: 633, endPoint x: 1440, endPoint y: 635, distance: 48.0
click at [1440, 635] on div at bounding box center [1385, 633] width 148 height 5
drag, startPoint x: 1447, startPoint y: 635, endPoint x: 1473, endPoint y: 638, distance: 26.2
click at [1472, 635] on div at bounding box center [1398, 632] width 203 height 16
click at [140, 635] on icon at bounding box center [142, 633] width 13 height 13
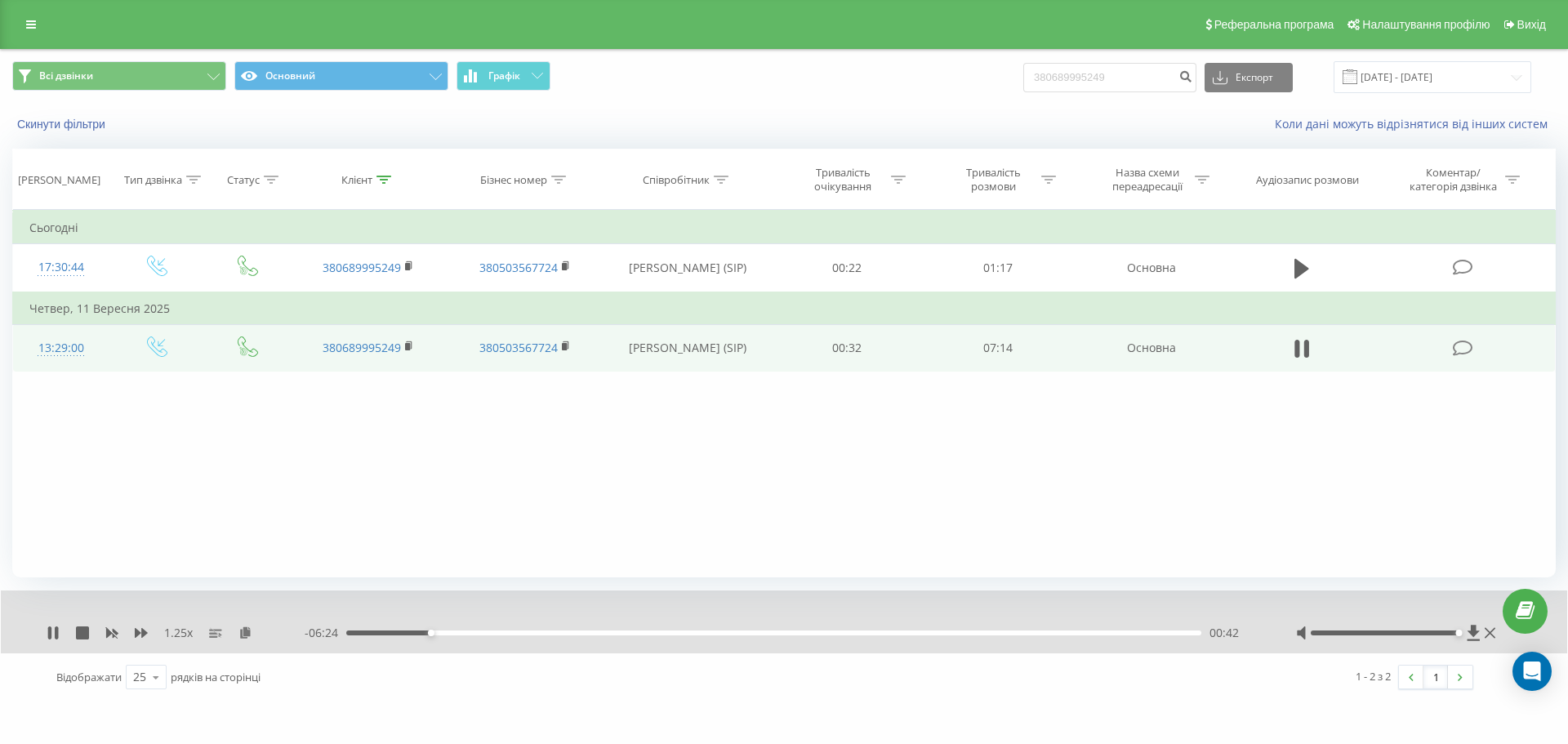
click at [450, 634] on div "00:42" at bounding box center [774, 633] width 855 height 5
click at [470, 632] on div "00:52" at bounding box center [774, 633] width 855 height 5
click at [488, 632] on div "01:11" at bounding box center [774, 633] width 855 height 5
click at [510, 632] on div "01:22" at bounding box center [774, 633] width 855 height 5
click at [539, 632] on div "01:36" at bounding box center [774, 633] width 855 height 5
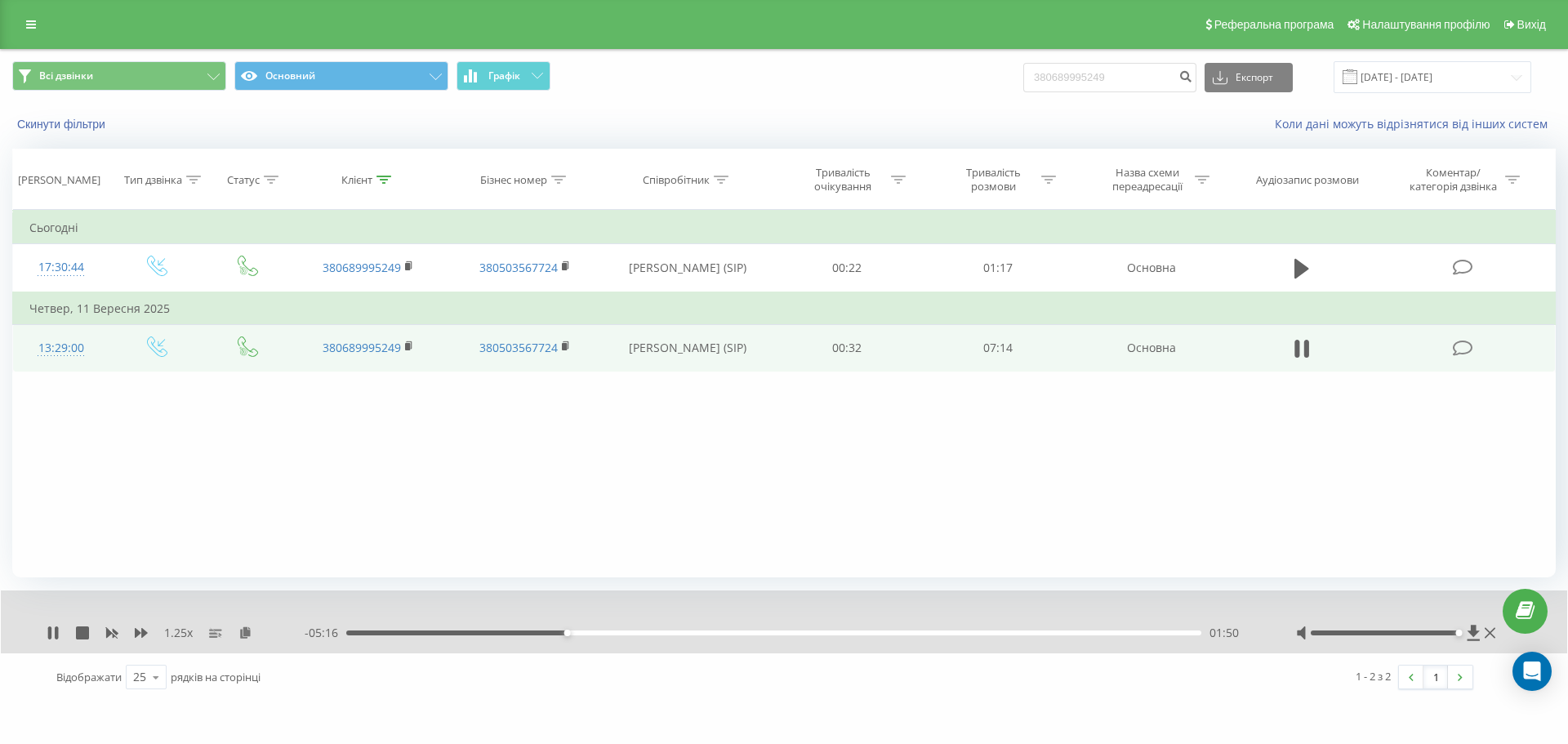
click at [586, 632] on div "01:50" at bounding box center [774, 633] width 855 height 5
click at [613, 634] on div "02:02" at bounding box center [774, 633] width 855 height 5
click at [632, 635] on div "02:22" at bounding box center [774, 633] width 855 height 5
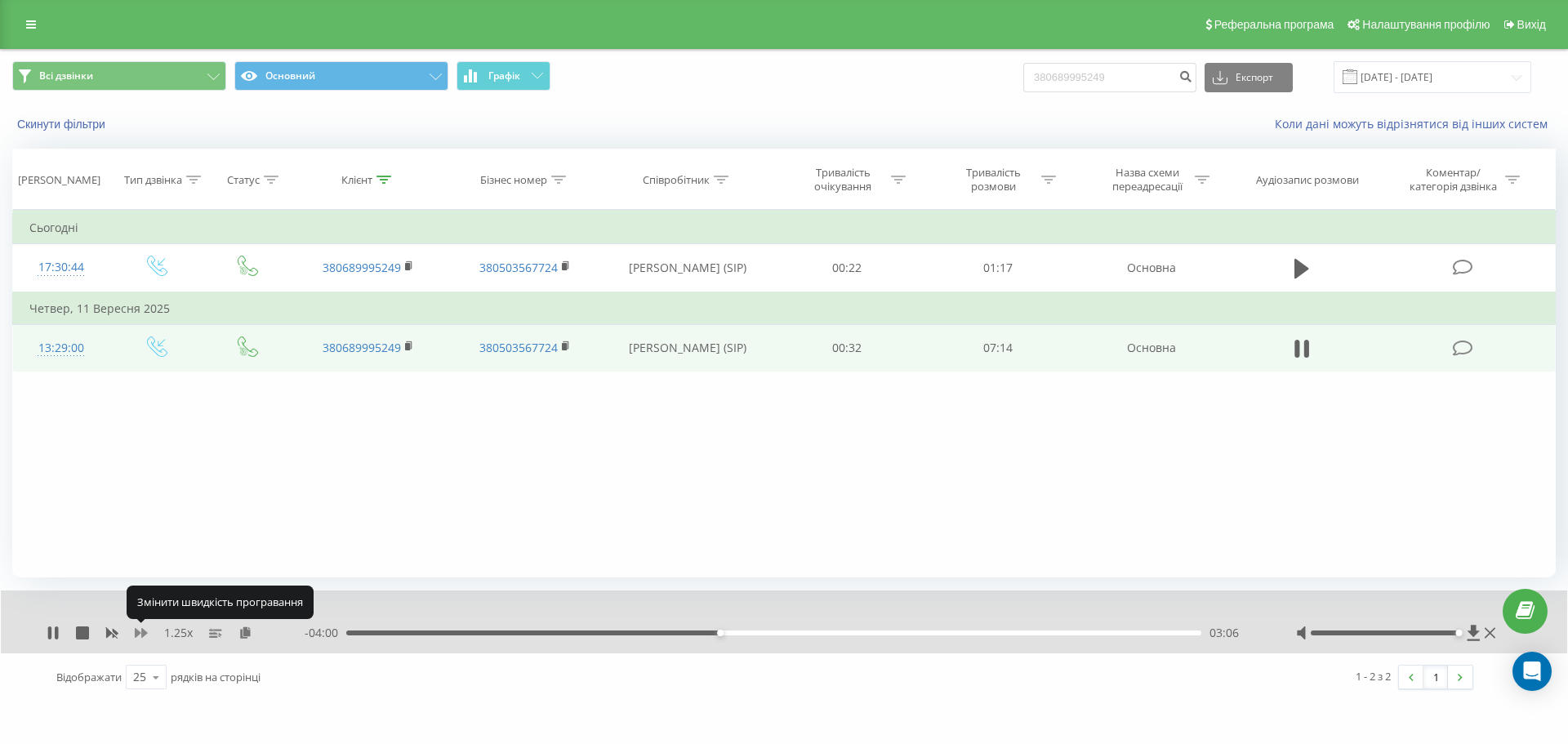
click at [138, 634] on icon at bounding box center [142, 633] width 13 height 10
click at [746, 636] on div "- 03:57 03:09 03:09" at bounding box center [779, 632] width 951 height 16
click at [751, 632] on div "03:22" at bounding box center [774, 633] width 855 height 5
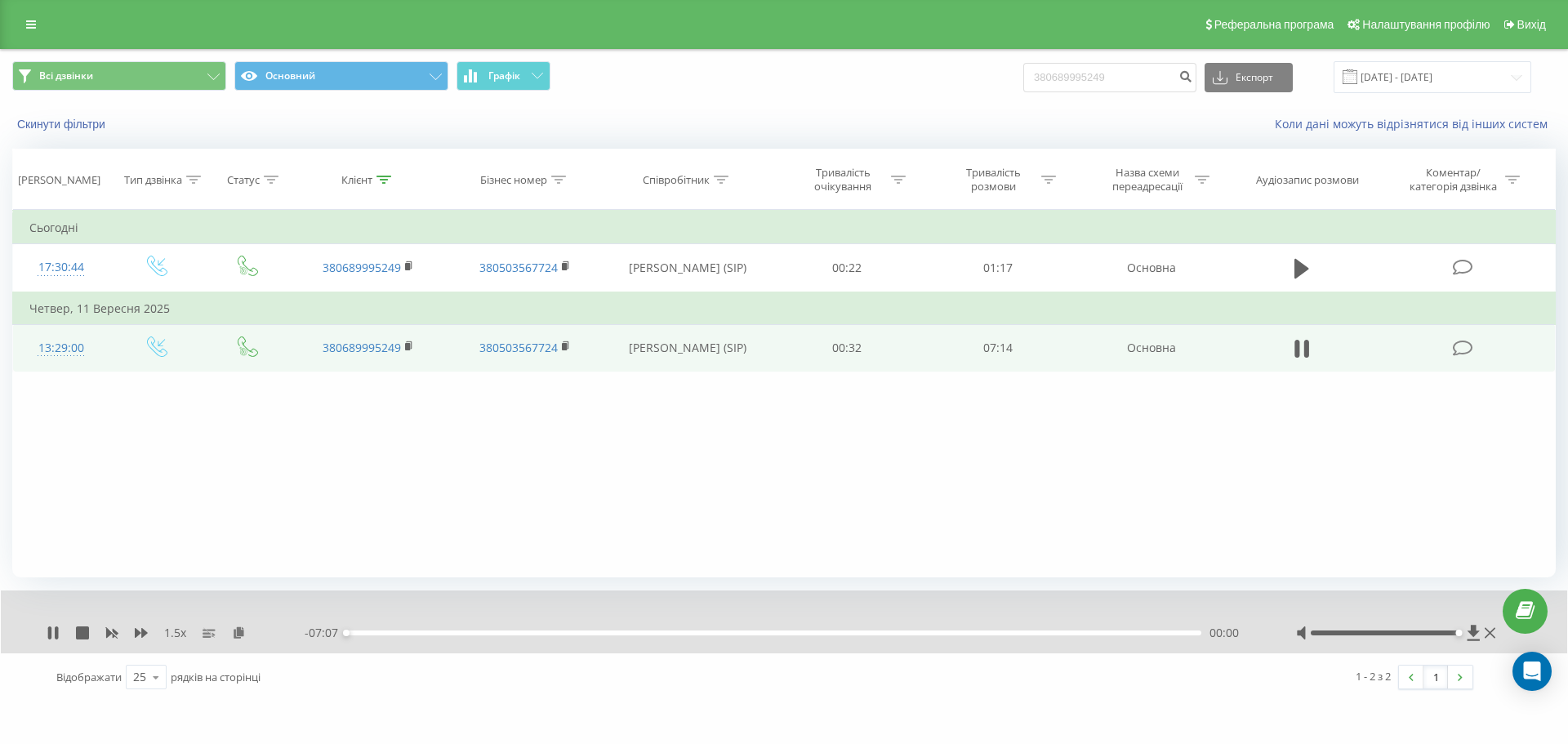
click at [789, 633] on div "00:00" at bounding box center [774, 633] width 855 height 5
click at [838, 634] on div "03:58" at bounding box center [774, 633] width 855 height 5
click at [874, 632] on div "04:08" at bounding box center [774, 633] width 855 height 5
click at [893, 634] on div "04:25" at bounding box center [774, 633] width 855 height 5
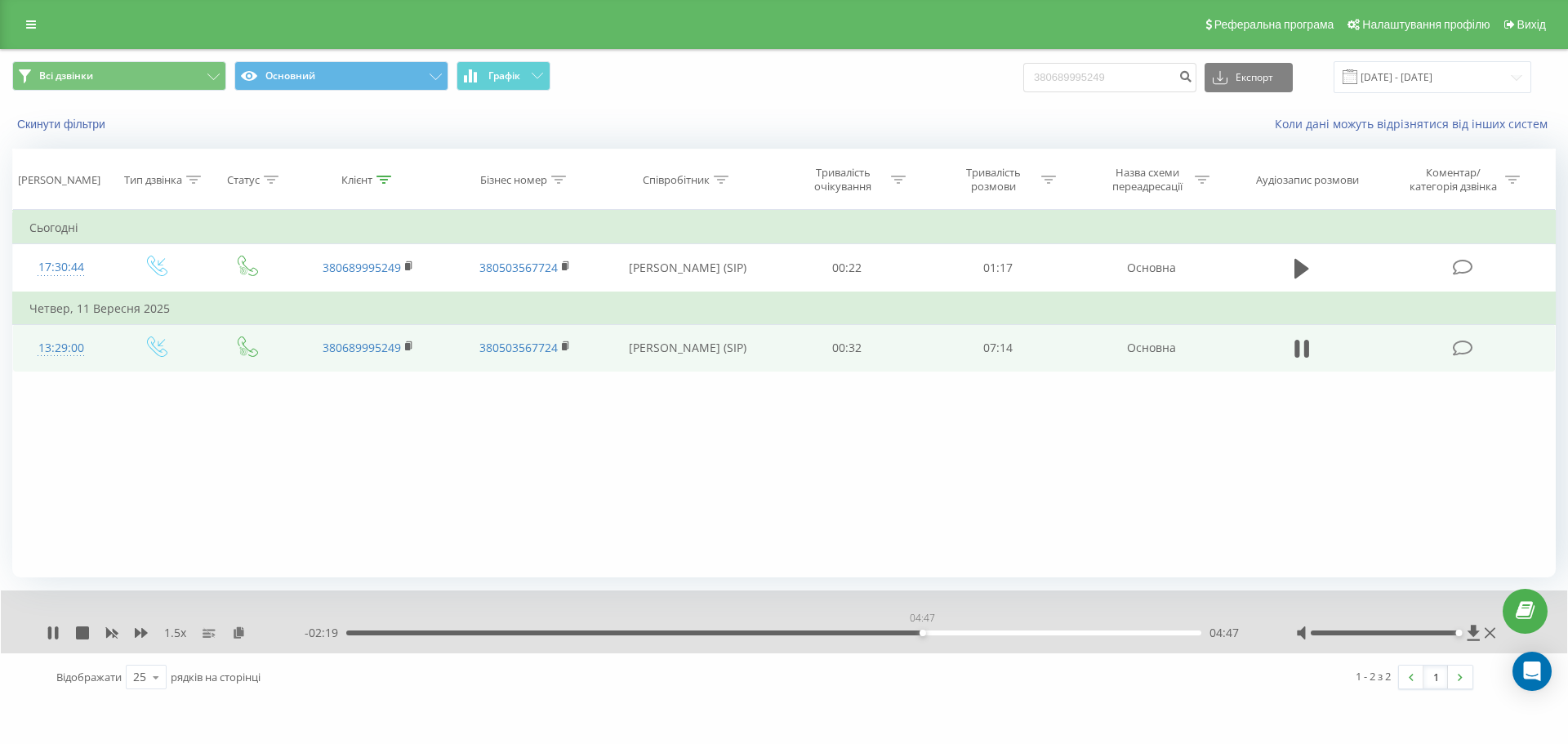
click at [922, 633] on div "04:47" at bounding box center [774, 633] width 855 height 5
click at [951, 633] on div "04:49" at bounding box center [774, 633] width 855 height 5
click at [973, 632] on div "05:13" at bounding box center [774, 633] width 855 height 5
click at [1475, 398] on div "Фільтрувати за умовою Дорівнює Введіть значення Скасувати OK Фільтрувати за умо…" at bounding box center [784, 393] width 1544 height 367
click at [44, 632] on div "1.5 x - 00:09 06:57 06:57" at bounding box center [784, 622] width 1566 height 63
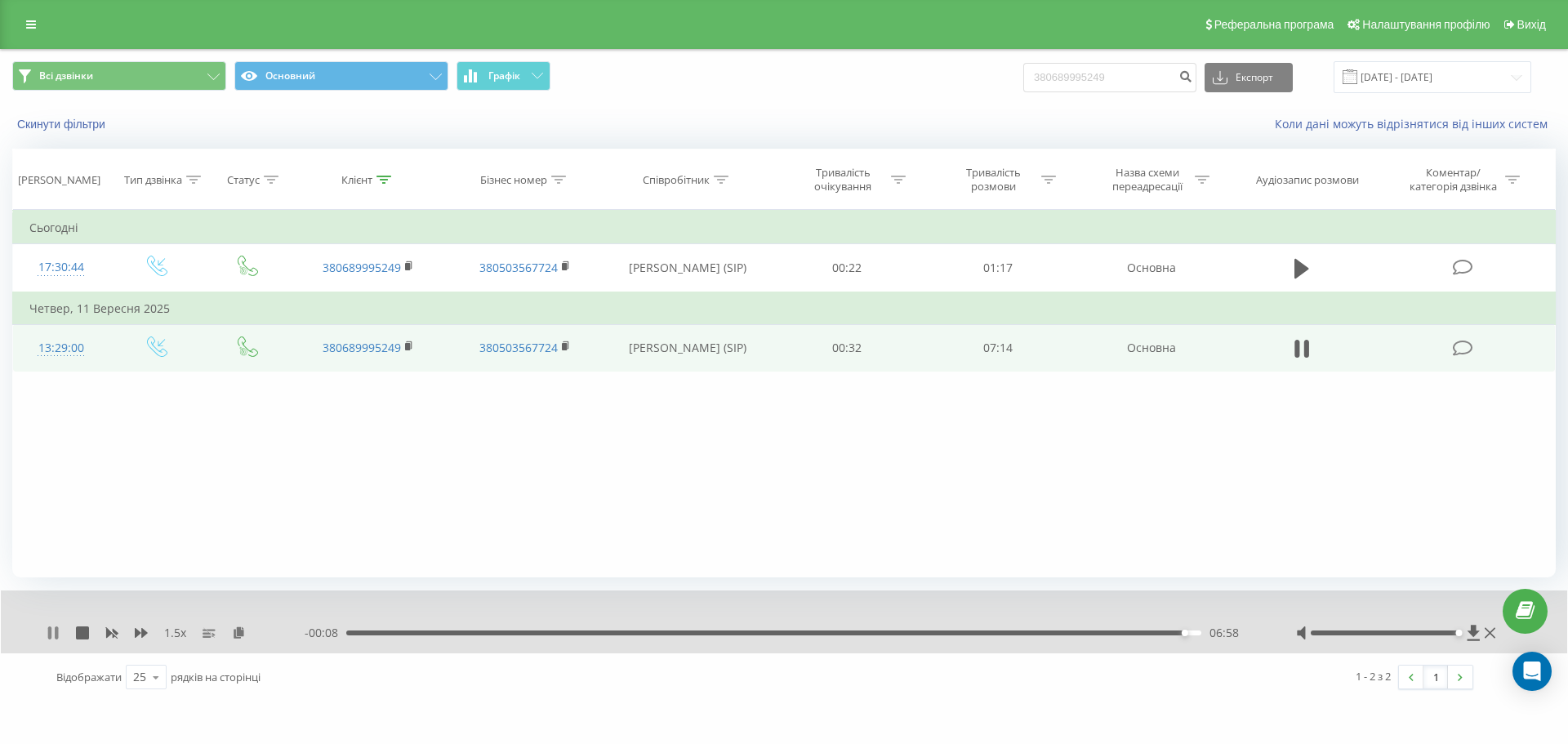
click at [49, 632] on icon at bounding box center [49, 633] width 3 height 13
click at [52, 633] on icon at bounding box center [53, 633] width 10 height 13
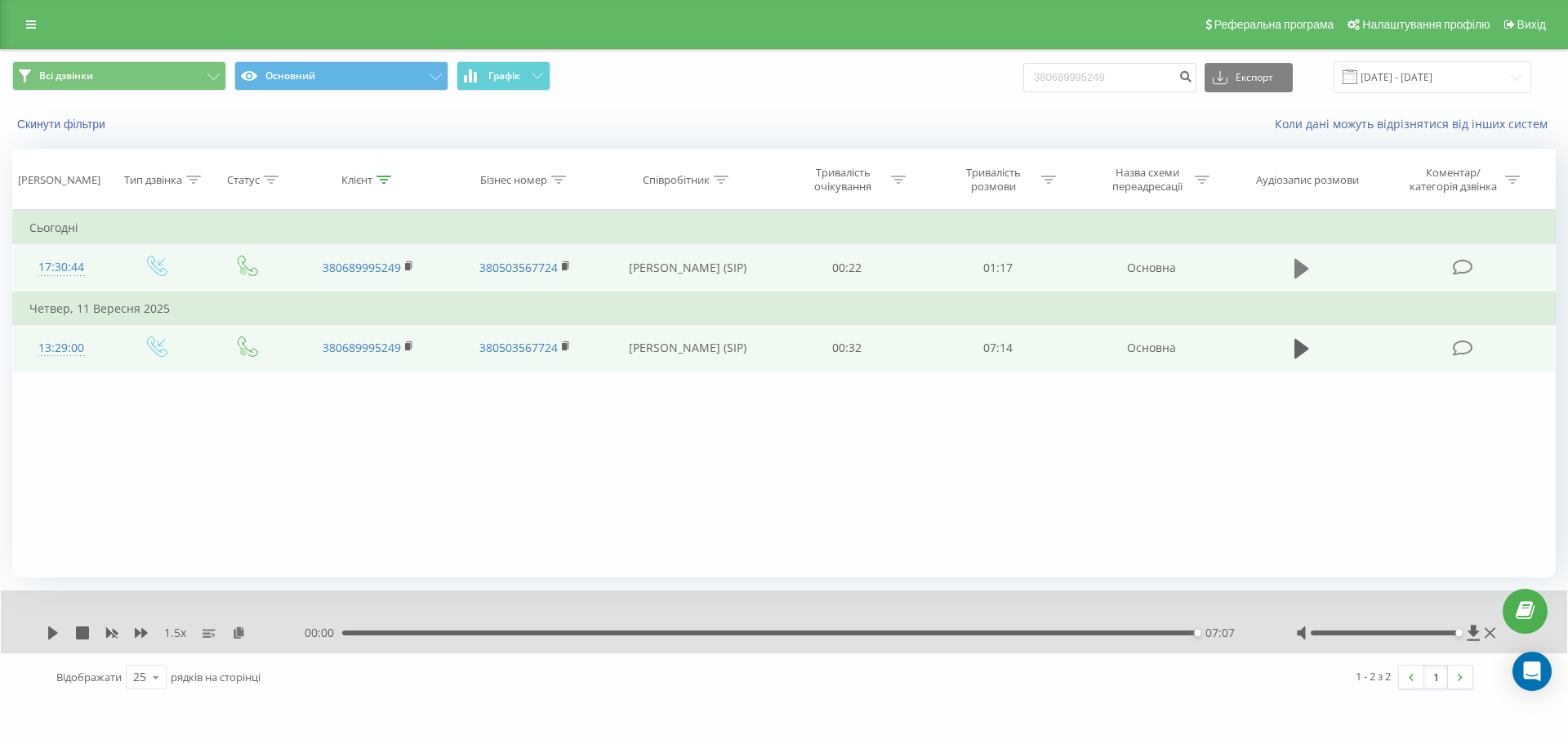
click at [1299, 271] on icon at bounding box center [1302, 268] width 15 height 19
drag, startPoint x: 1161, startPoint y: 70, endPoint x: 1149, endPoint y: 75, distance: 13.0
click at [1149, 75] on input "380689995249" at bounding box center [1110, 77] width 173 height 29
drag, startPoint x: 1091, startPoint y: 75, endPoint x: 1248, endPoint y: 81, distance: 157.1
click at [1101, 75] on input "380689995249" at bounding box center [1110, 77] width 173 height 29
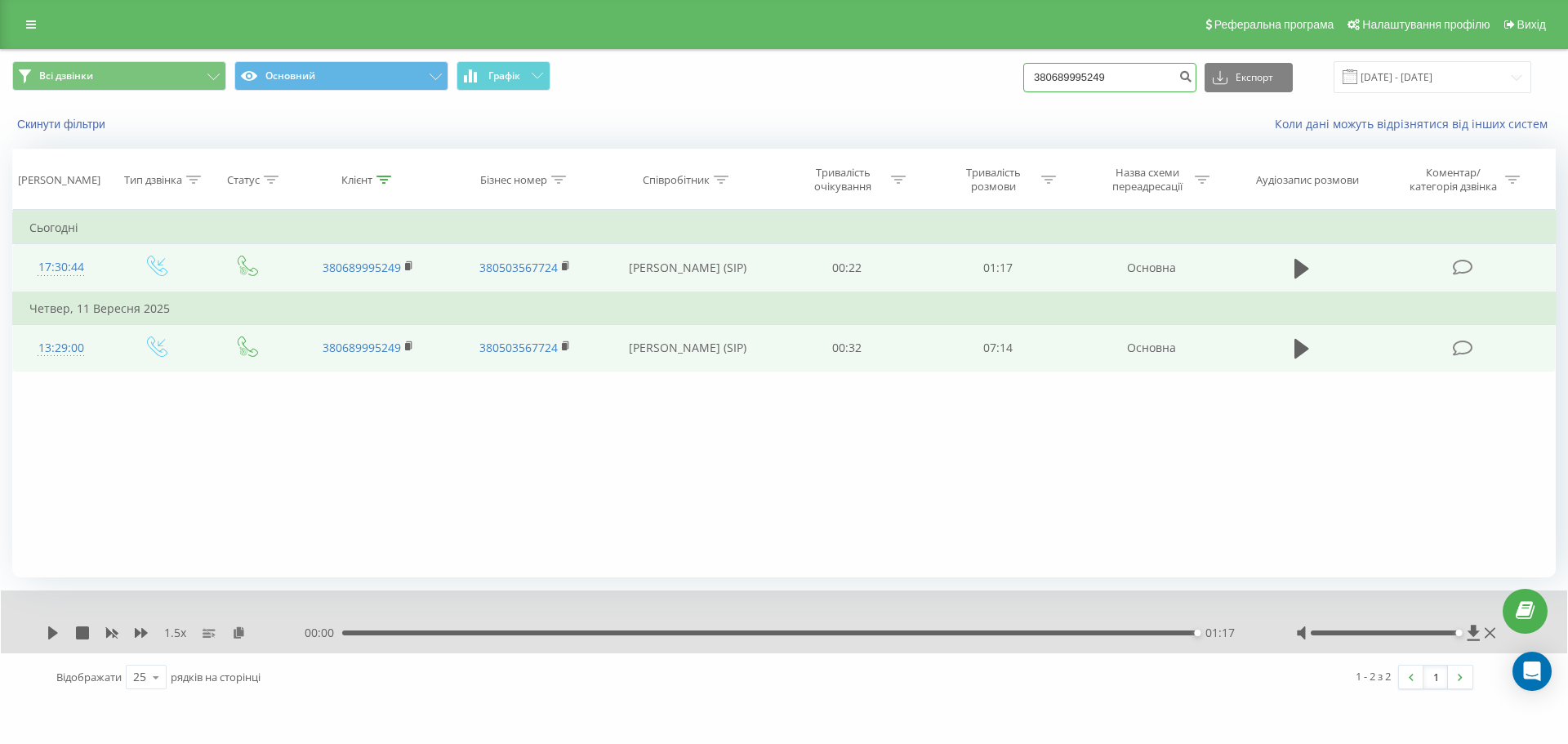
drag, startPoint x: 1164, startPoint y: 72, endPoint x: 862, endPoint y: 78, distance: 302.1
click at [861, 78] on div "Всі дзвінки Основний Графік 380689995249 Експорт .csv .xls .xlsx 22.06.2025 - 2…" at bounding box center [784, 77] width 1544 height 32
paste input "974160373"
type input "380974160373"
drag, startPoint x: 1196, startPoint y: 85, endPoint x: 909, endPoint y: 99, distance: 287.3
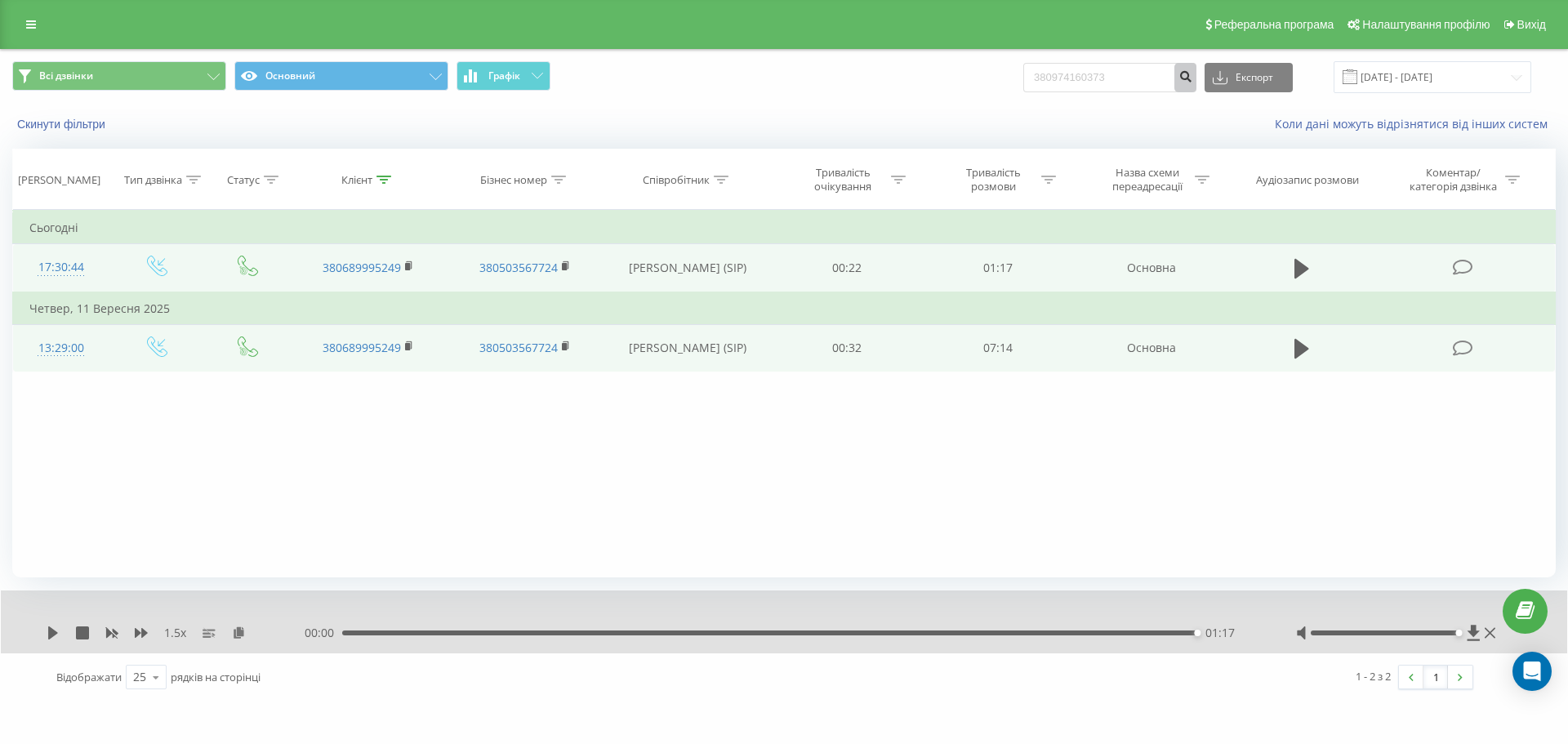
click at [1194, 86] on button "submit" at bounding box center [1185, 77] width 22 height 29
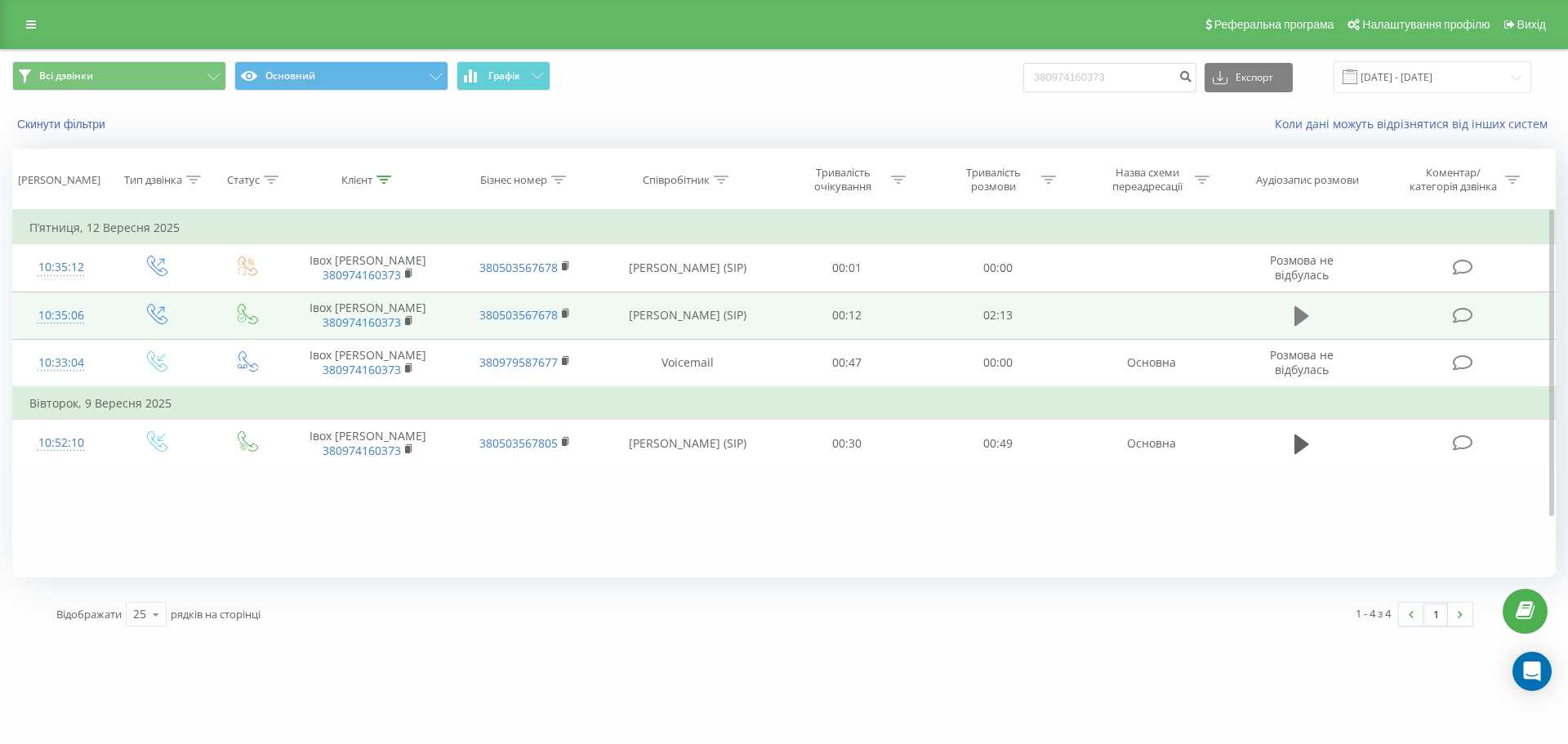
click at [1300, 325] on icon at bounding box center [1302, 315] width 15 height 19
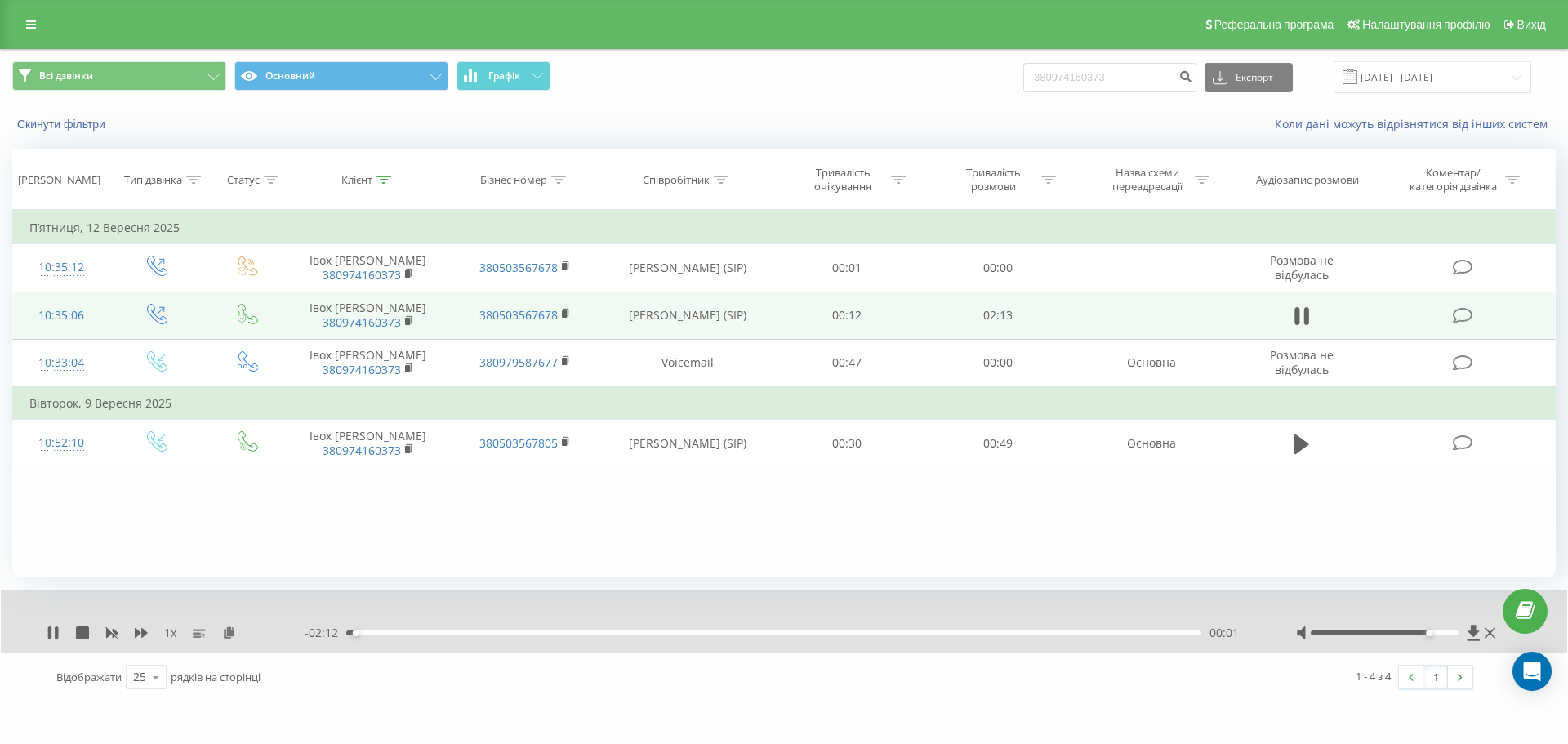
drag, startPoint x: 1381, startPoint y: 632, endPoint x: 1429, endPoint y: 634, distance: 48.0
click at [1429, 634] on div at bounding box center [1385, 633] width 148 height 5
drag, startPoint x: 1429, startPoint y: 634, endPoint x: 1442, endPoint y: 636, distance: 13.2
click at [1442, 636] on div "Accessibility label" at bounding box center [1444, 633] width 7 height 7
click at [57, 629] on icon at bounding box center [56, 633] width 3 height 13
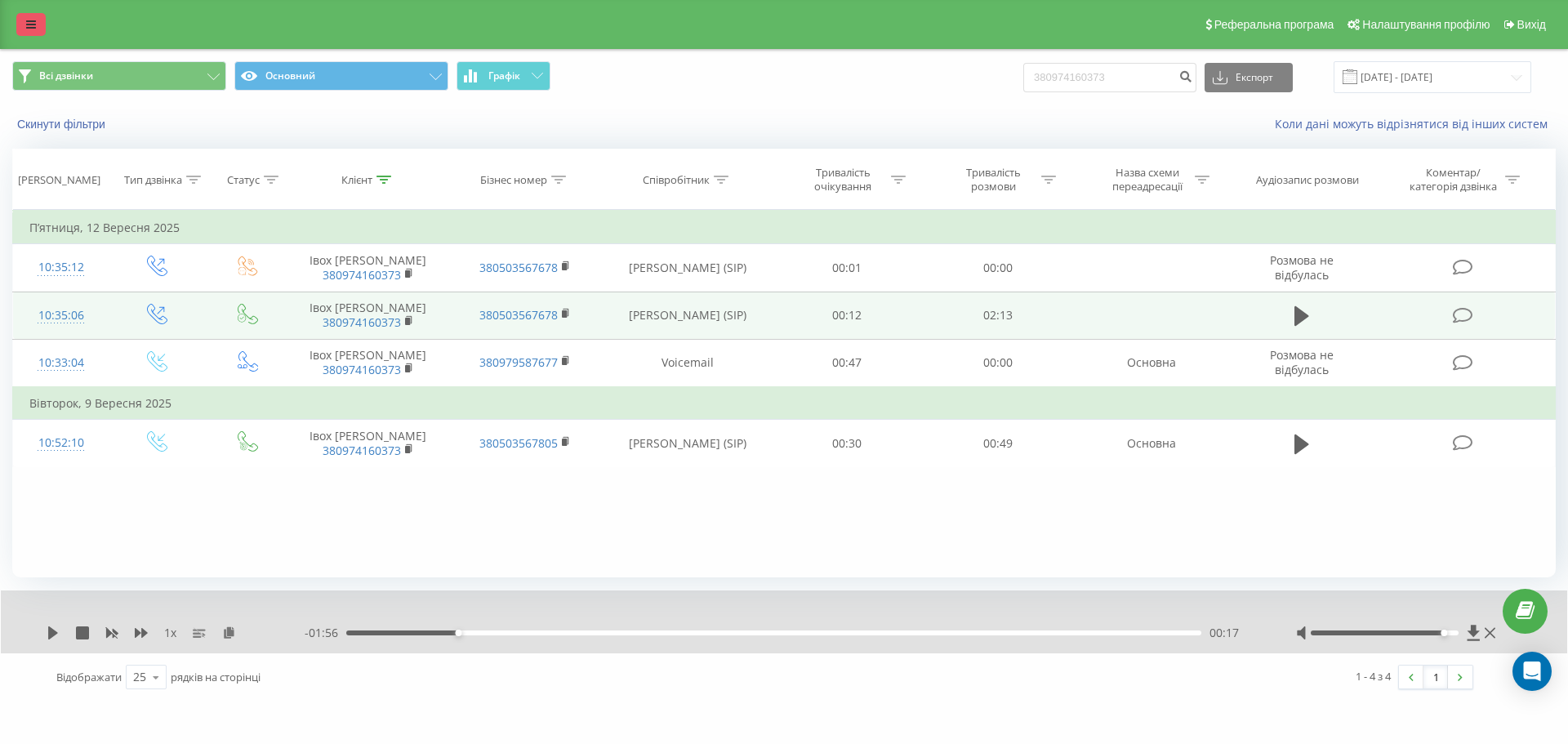
click at [39, 30] on link at bounding box center [30, 24] width 29 height 23
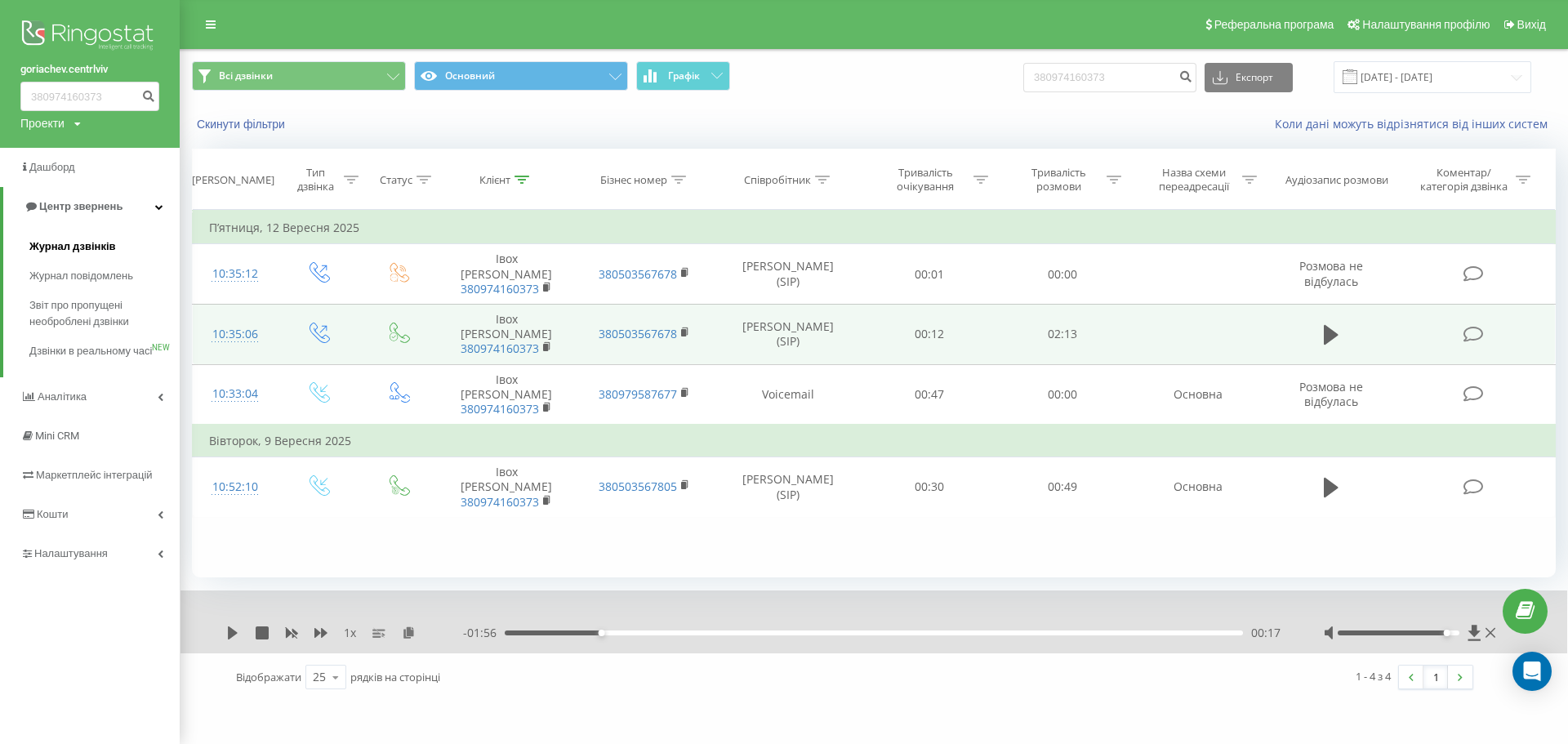
click at [66, 242] on span "Журнал дзвінків" at bounding box center [72, 246] width 86 height 16
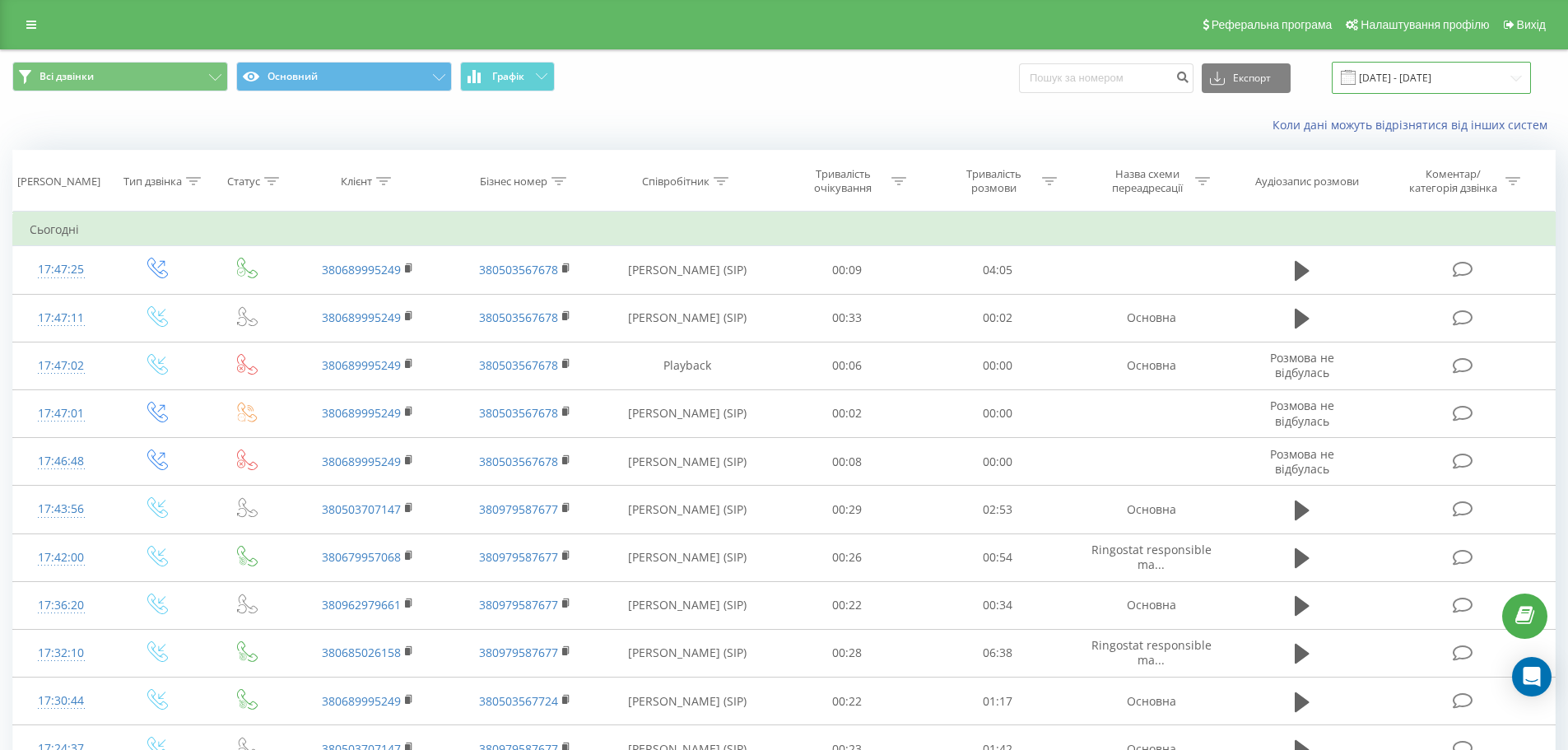
click at [1423, 79] on input "[DATE] - [DATE]" at bounding box center [1431, 78] width 199 height 32
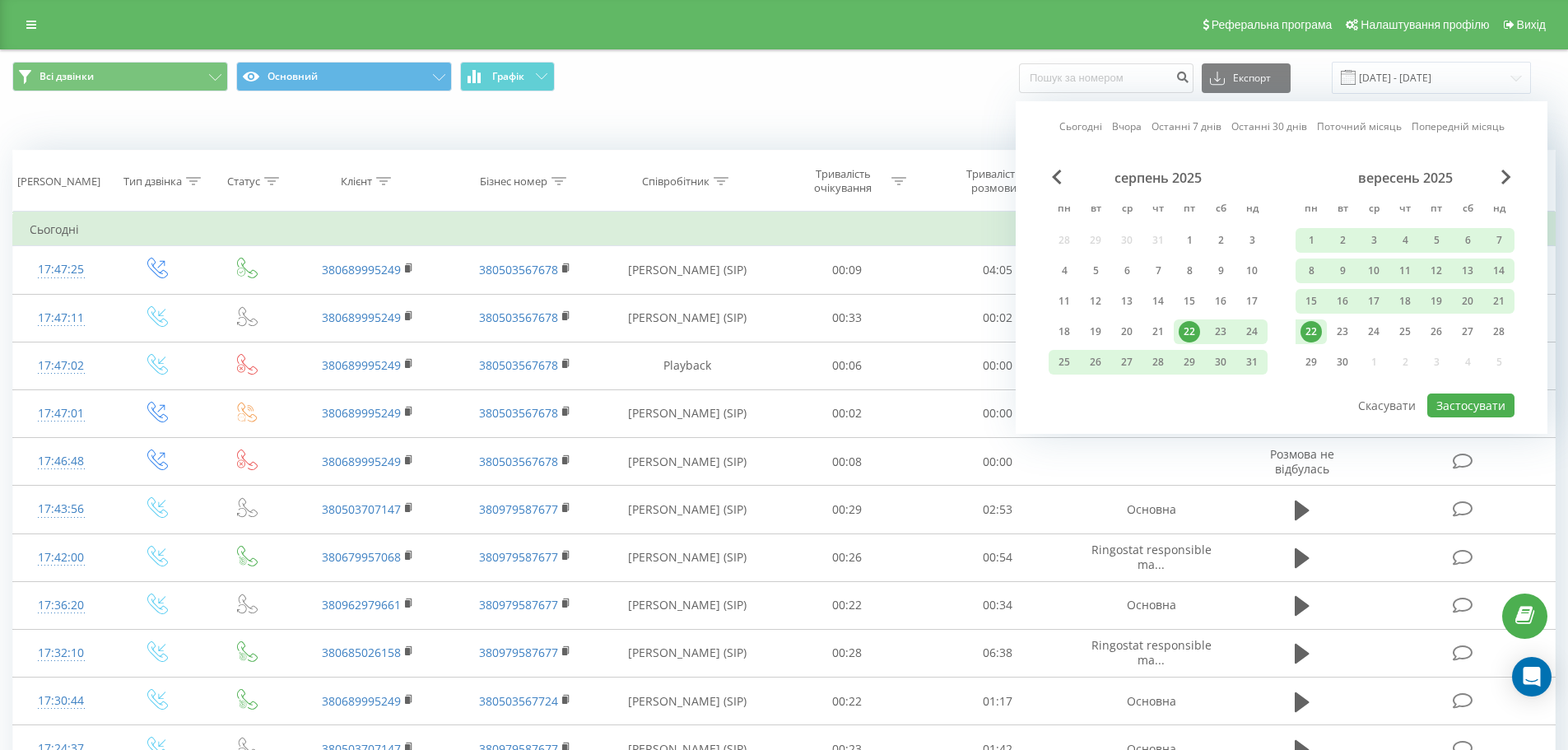
click at [1063, 125] on link "Сьогодні" at bounding box center [1080, 126] width 43 height 15
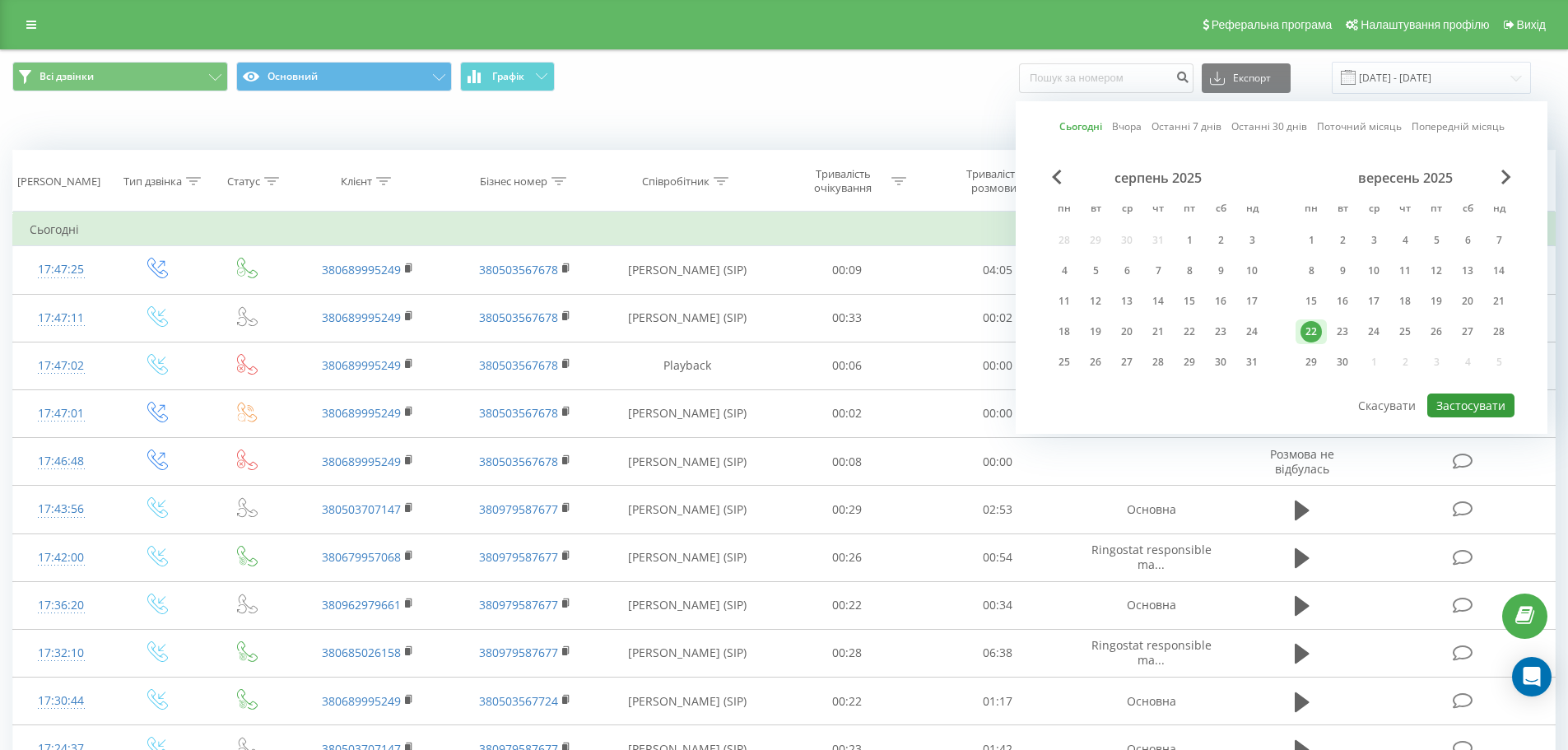
click at [1494, 398] on button "Застосувати" at bounding box center [1470, 405] width 87 height 24
type input "[DATE] - [DATE]"
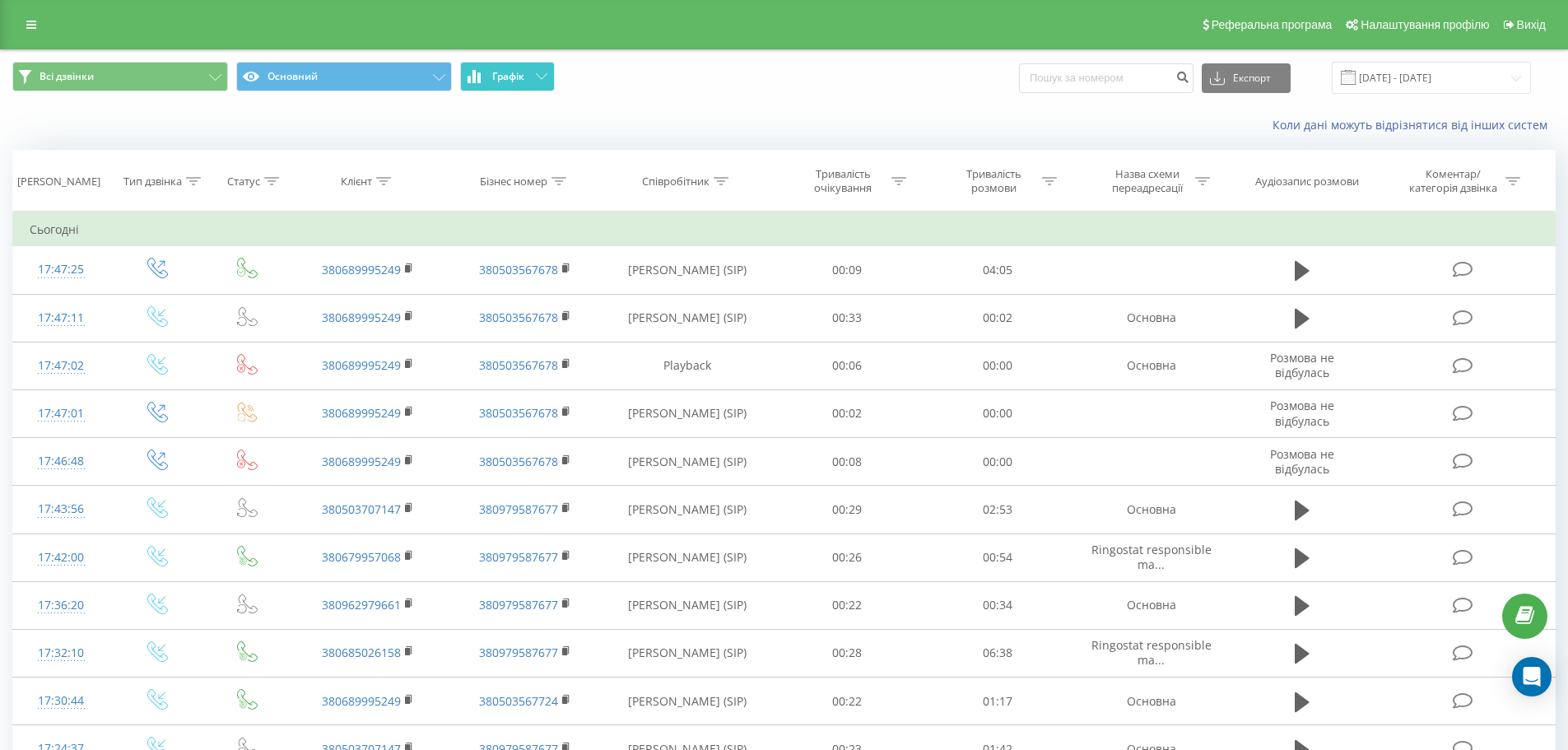
click at [538, 70] on button "Графік" at bounding box center [507, 76] width 95 height 30
